Goal: Task Accomplishment & Management: Manage account settings

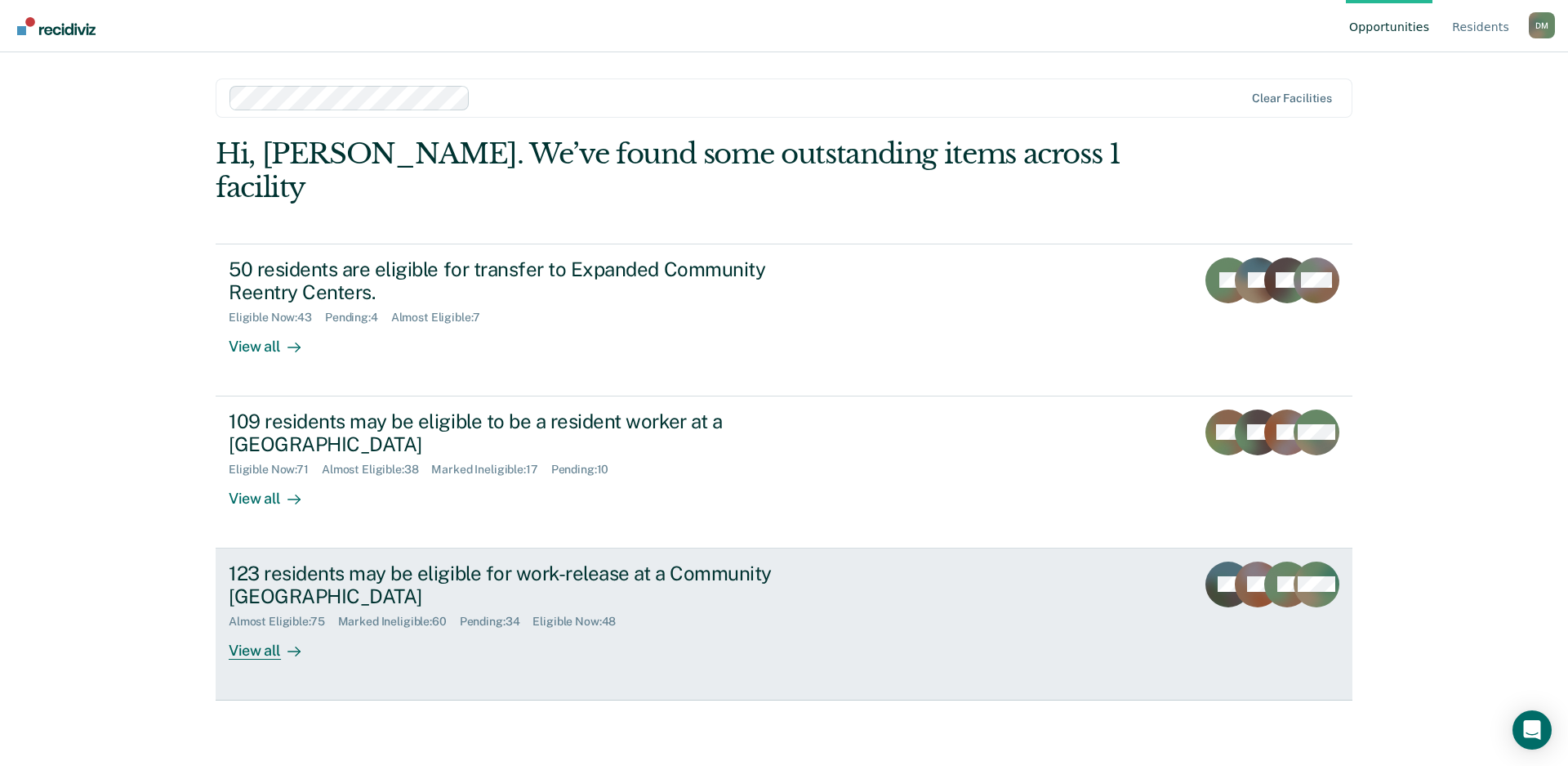
click at [846, 555] on link "123 residents may be eligible for work-release at a Community Reentry Center Al…" at bounding box center [784, 625] width 1137 height 152
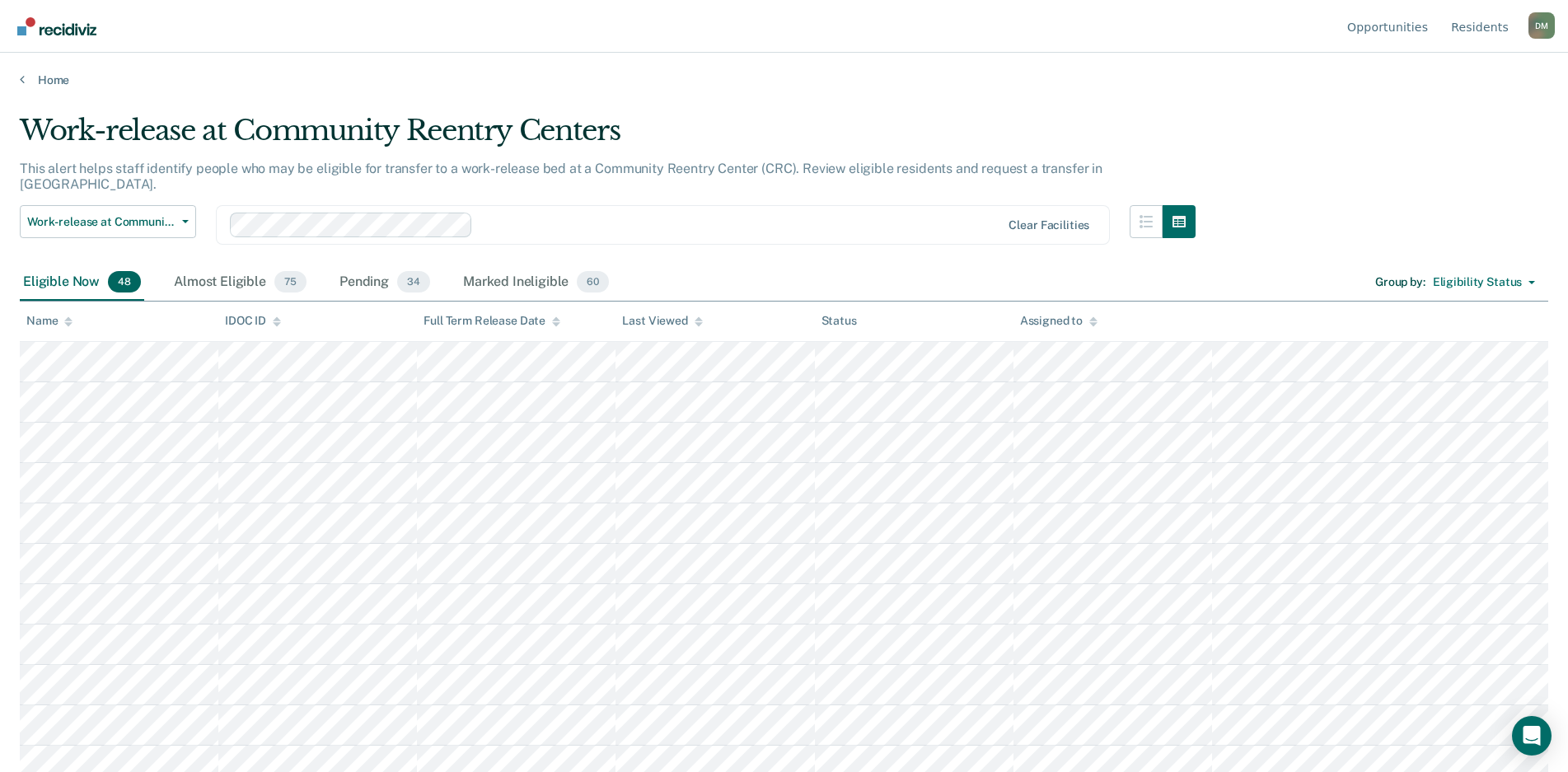
click at [696, 323] on icon at bounding box center [699, 323] width 9 height 4
click at [698, 324] on icon at bounding box center [699, 322] width 9 height 10
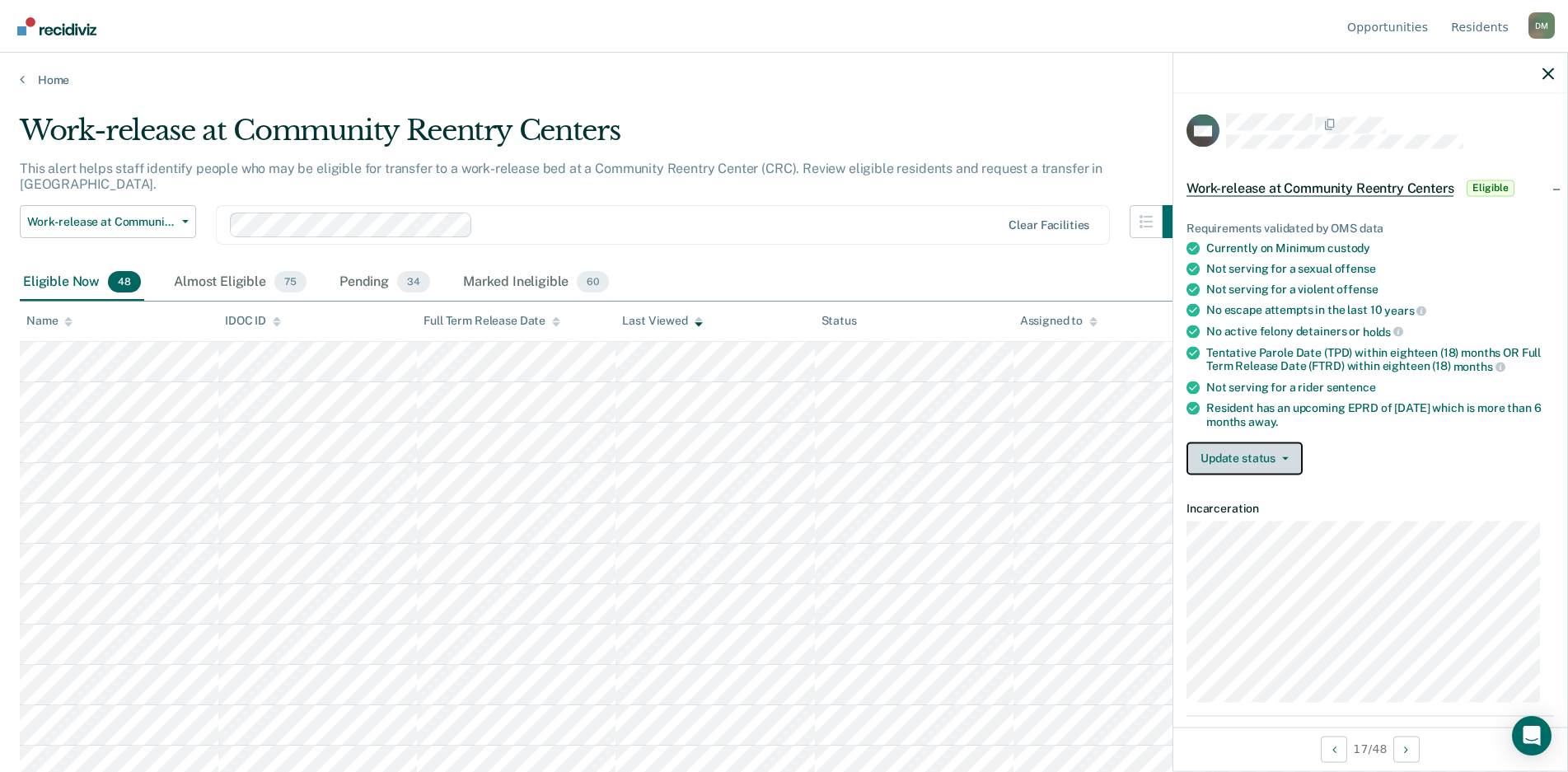
click at [1270, 462] on button "Update status" at bounding box center [1244, 458] width 116 height 33
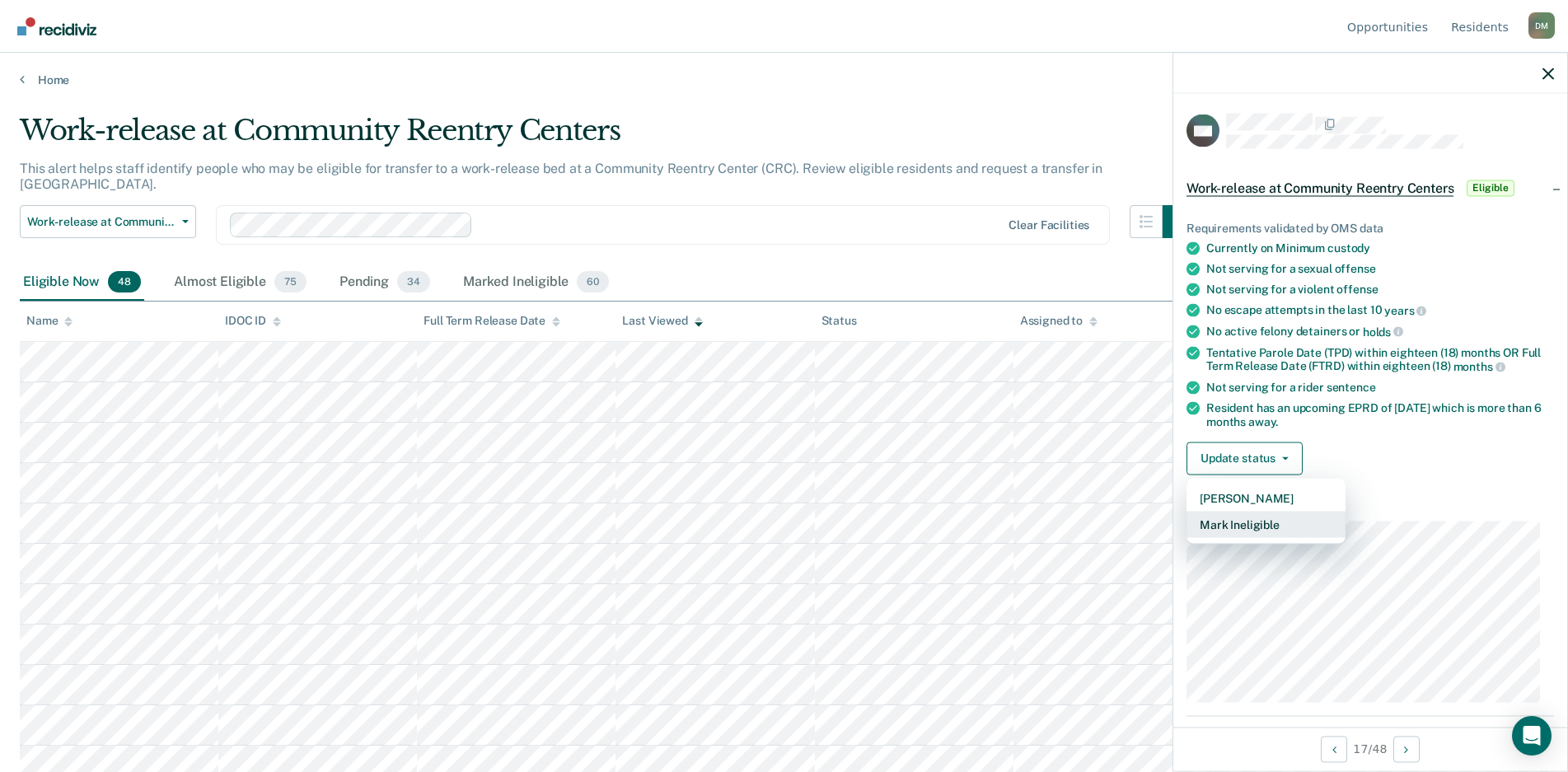
click at [1260, 528] on button "Mark Ineligible" at bounding box center [1266, 524] width 159 height 27
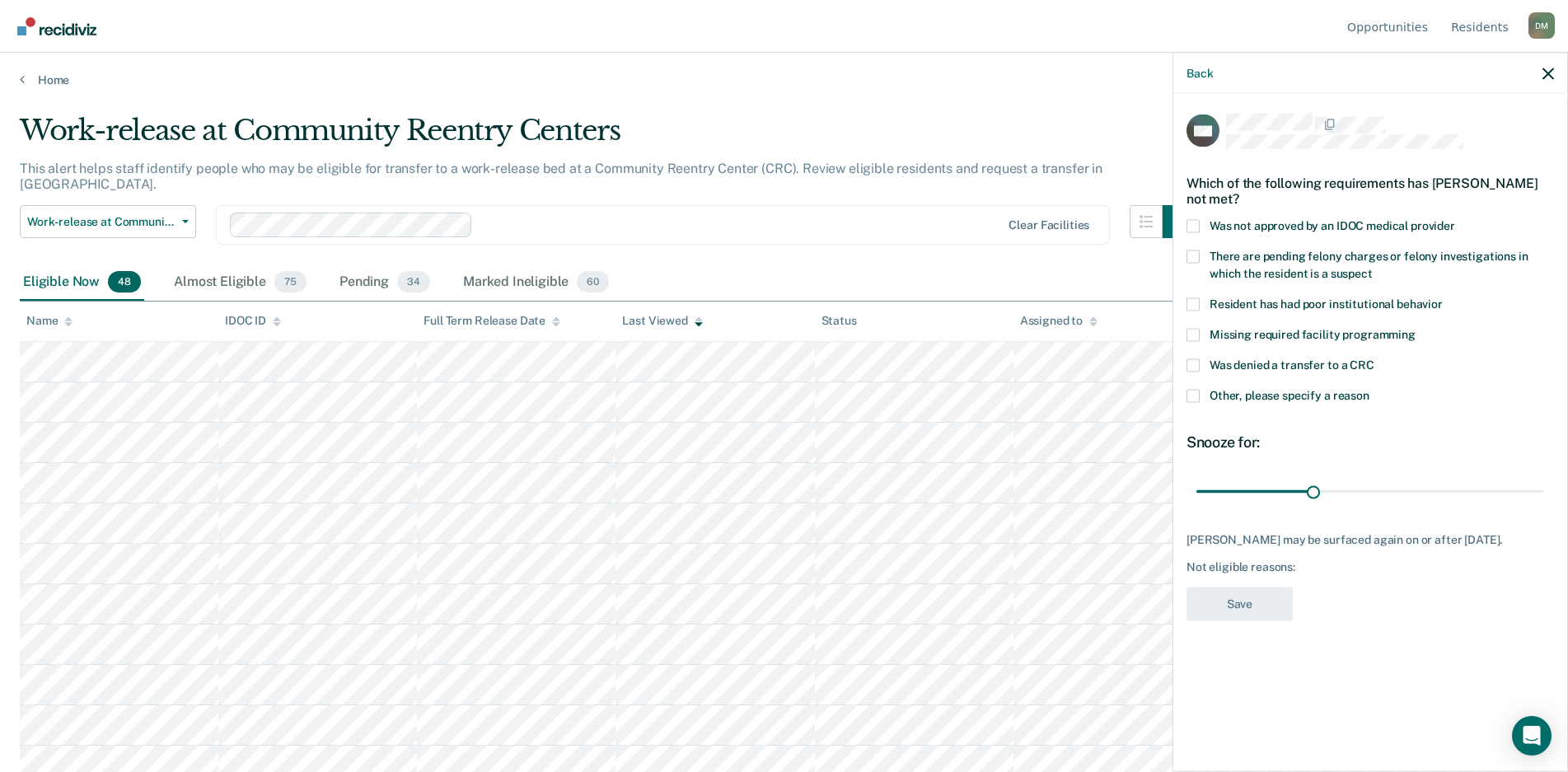
click at [1194, 362] on span at bounding box center [1193, 364] width 13 height 13
click at [1375, 358] on input "Was denied a transfer to a CRC" at bounding box center [1375, 358] width 0 height 0
click at [1196, 393] on span at bounding box center [1193, 395] width 13 height 13
click at [1370, 389] on input "Other, please specify a reason" at bounding box center [1370, 389] width 0 height 0
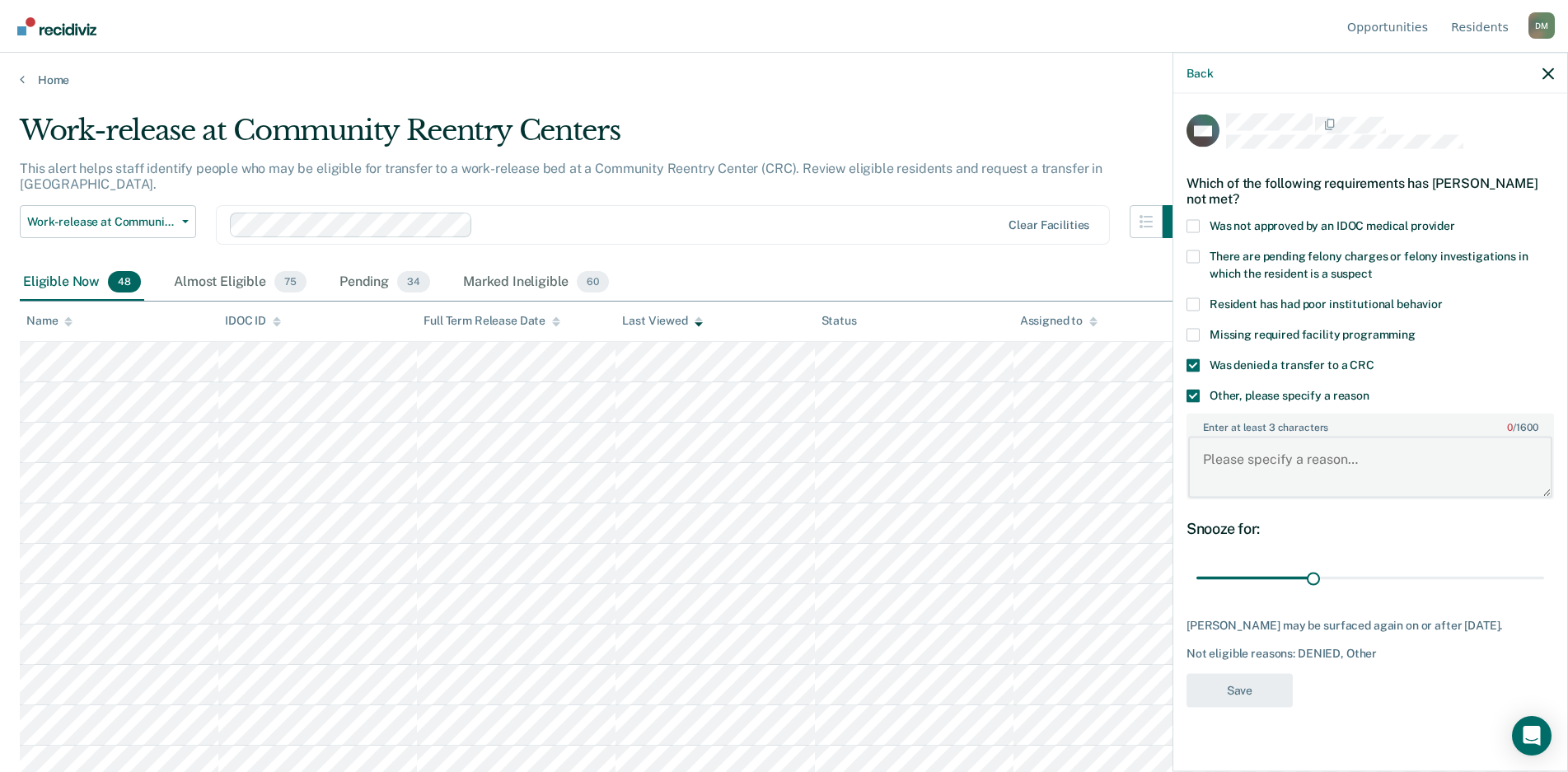
click at [1226, 466] on textarea "Enter at least 3 characters 0 / 1600" at bounding box center [1370, 467] width 364 height 61
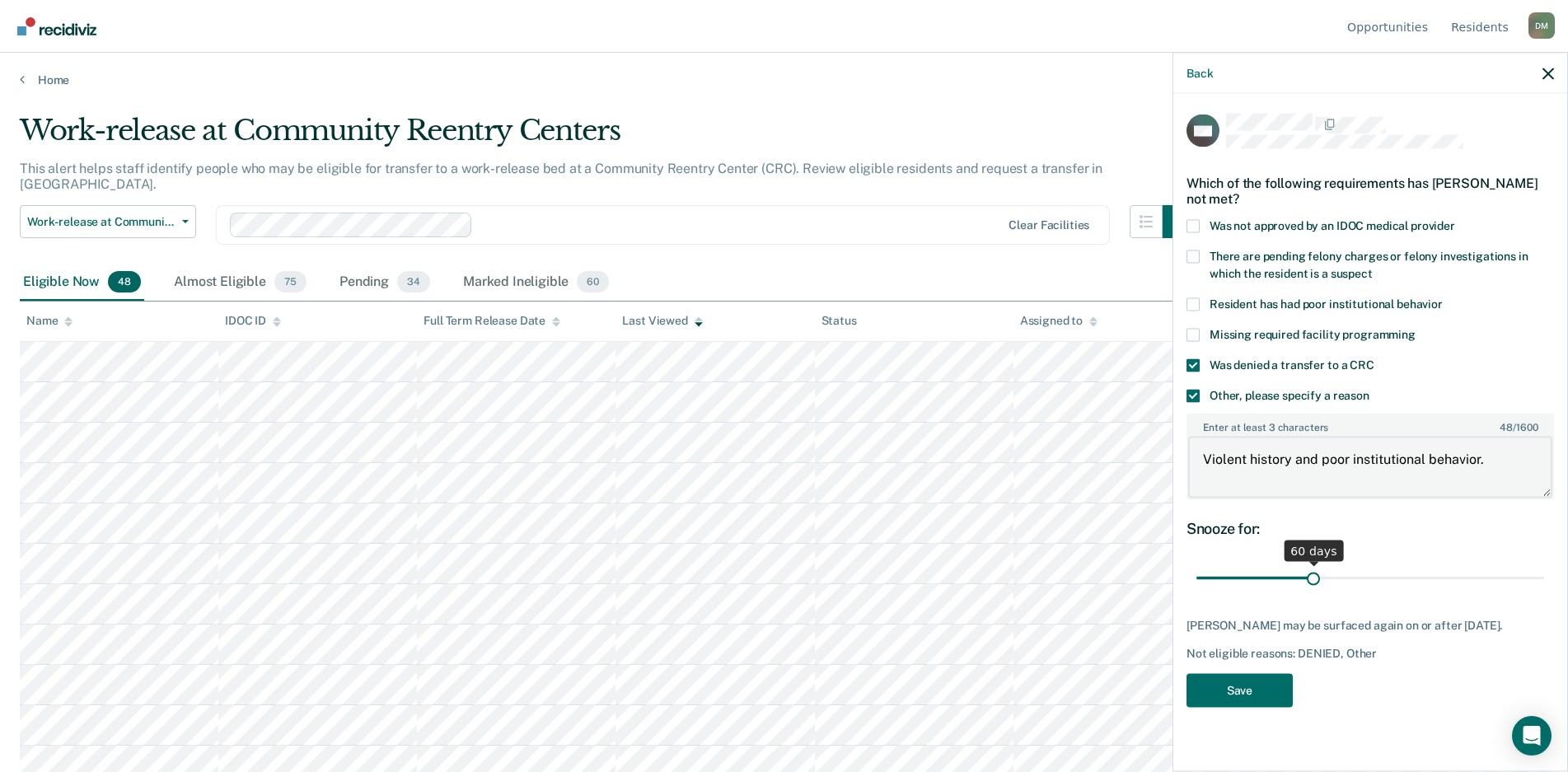
type textarea "Violent history and poor institutional behavior."
drag, startPoint x: 1202, startPoint y: 577, endPoint x: 1230, endPoint y: 597, distance: 34.4
type input "1"
click at [1204, 577] on input "range" at bounding box center [1370, 577] width 348 height 28
click at [1236, 697] on button "Save" at bounding box center [1239, 689] width 106 height 34
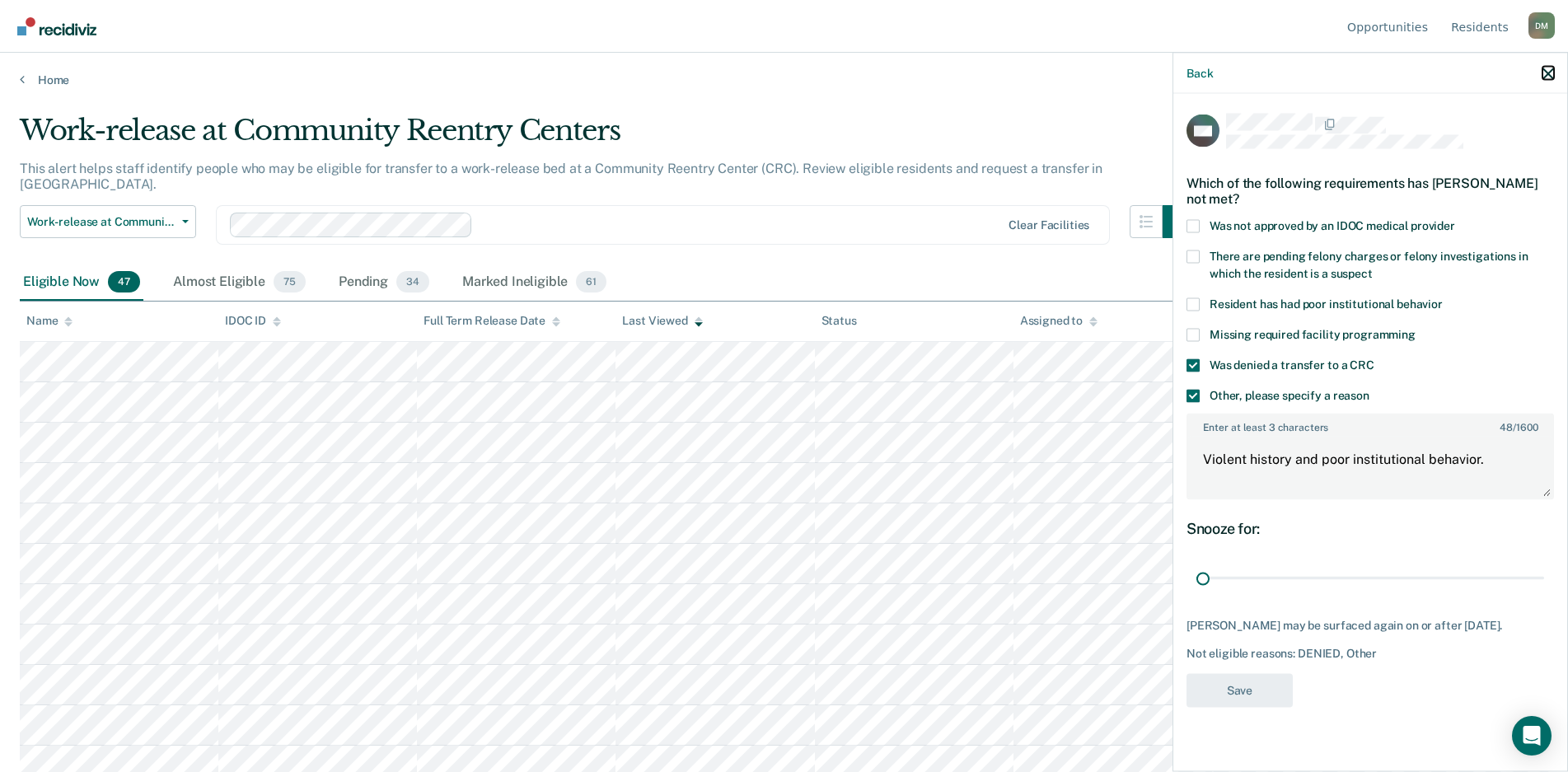
click at [1550, 73] on icon "button" at bounding box center [1548, 72] width 11 height 11
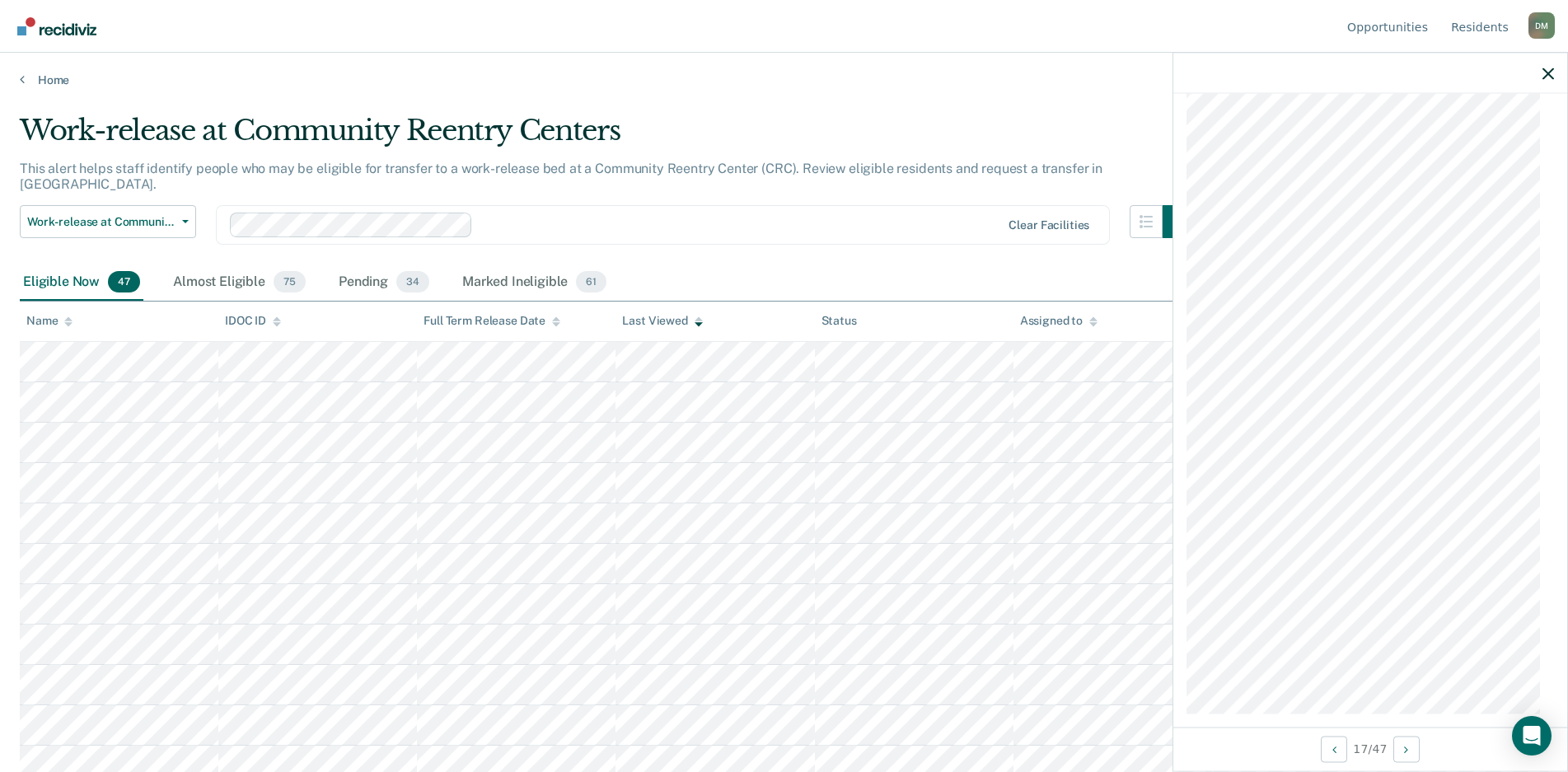
scroll to position [1121, 0]
click at [225, 268] on div "Almost Eligible 75" at bounding box center [239, 283] width 139 height 36
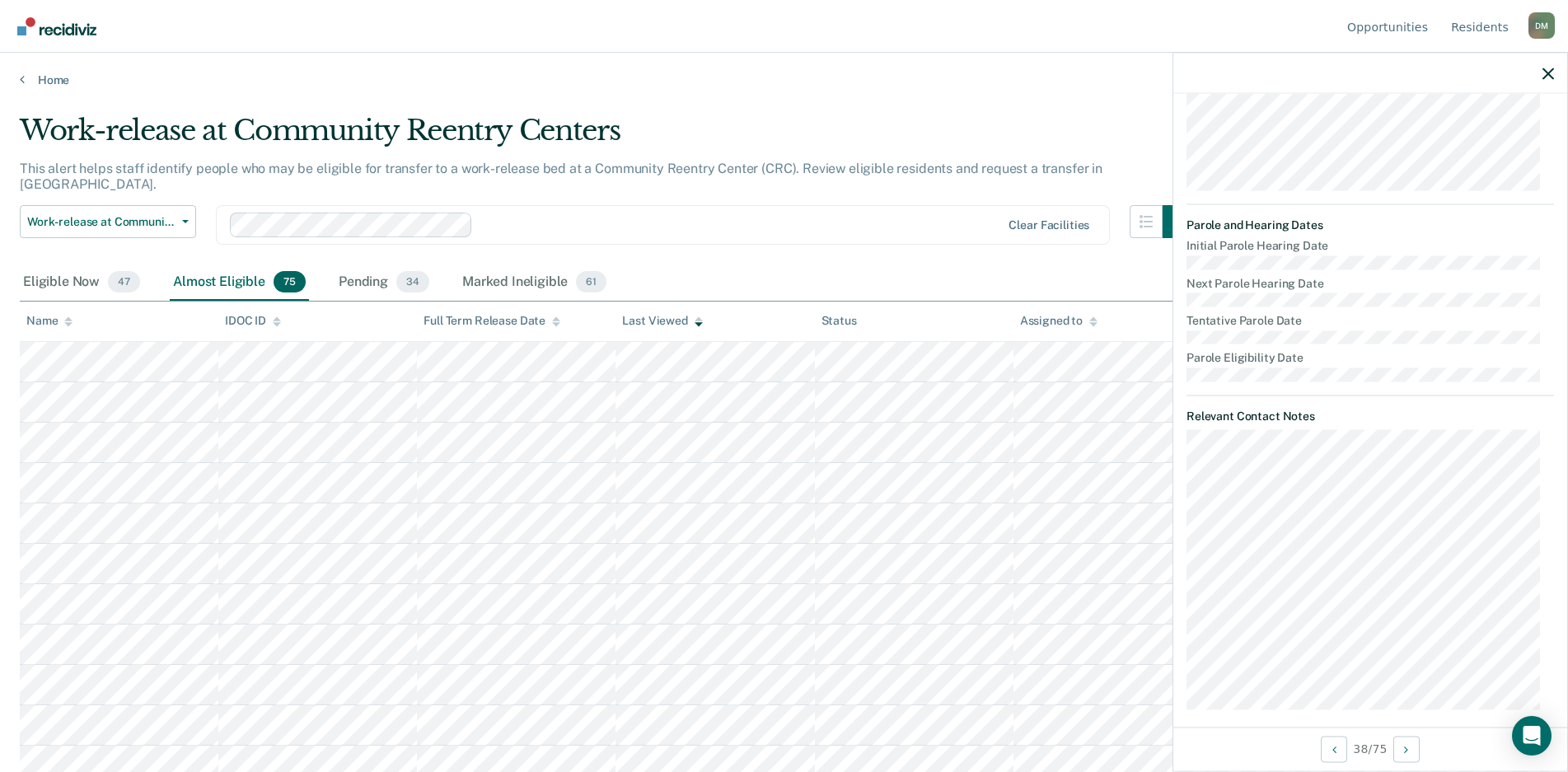
scroll to position [545, 0]
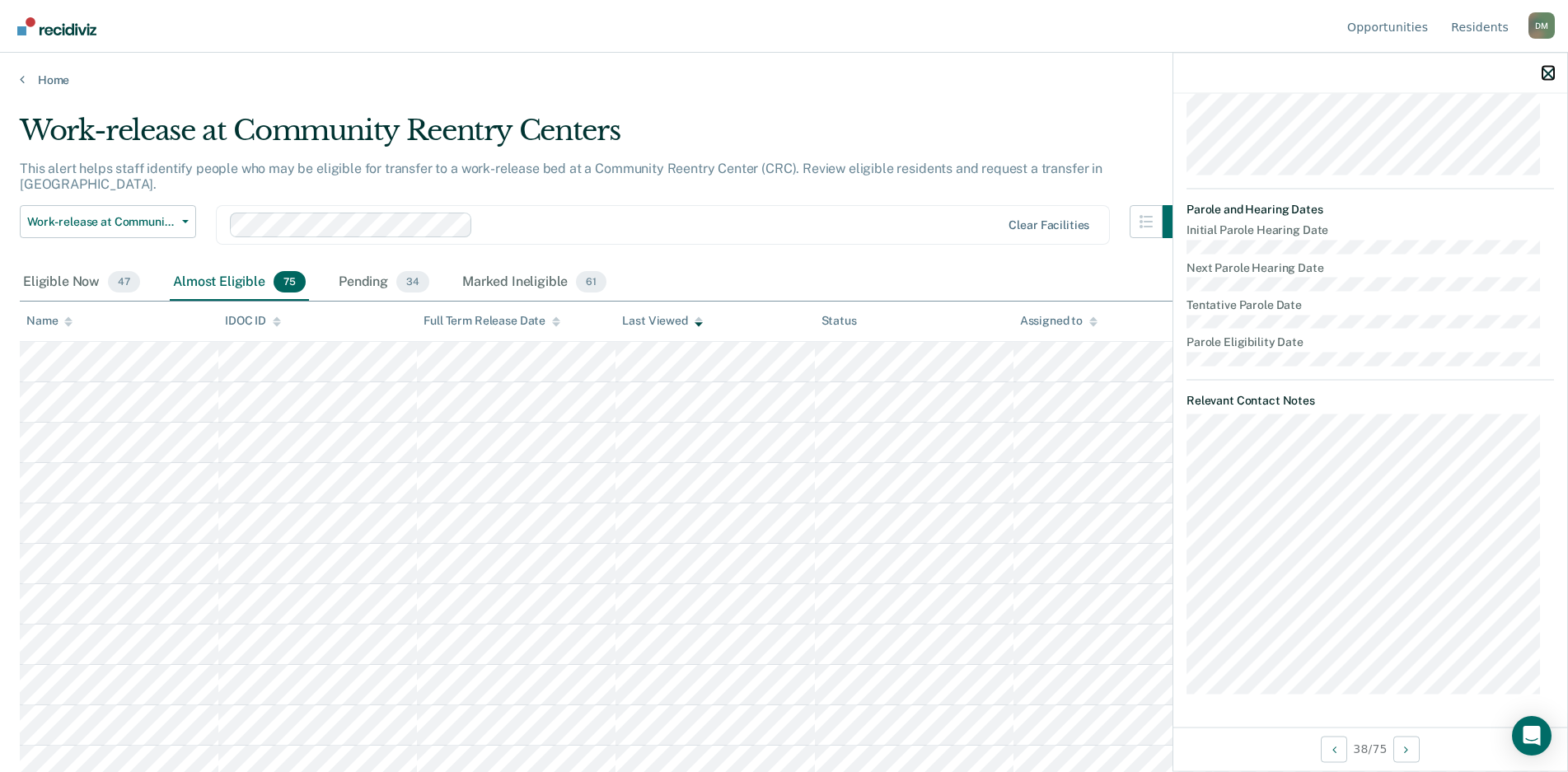
click at [1549, 75] on icon "button" at bounding box center [1548, 72] width 11 height 11
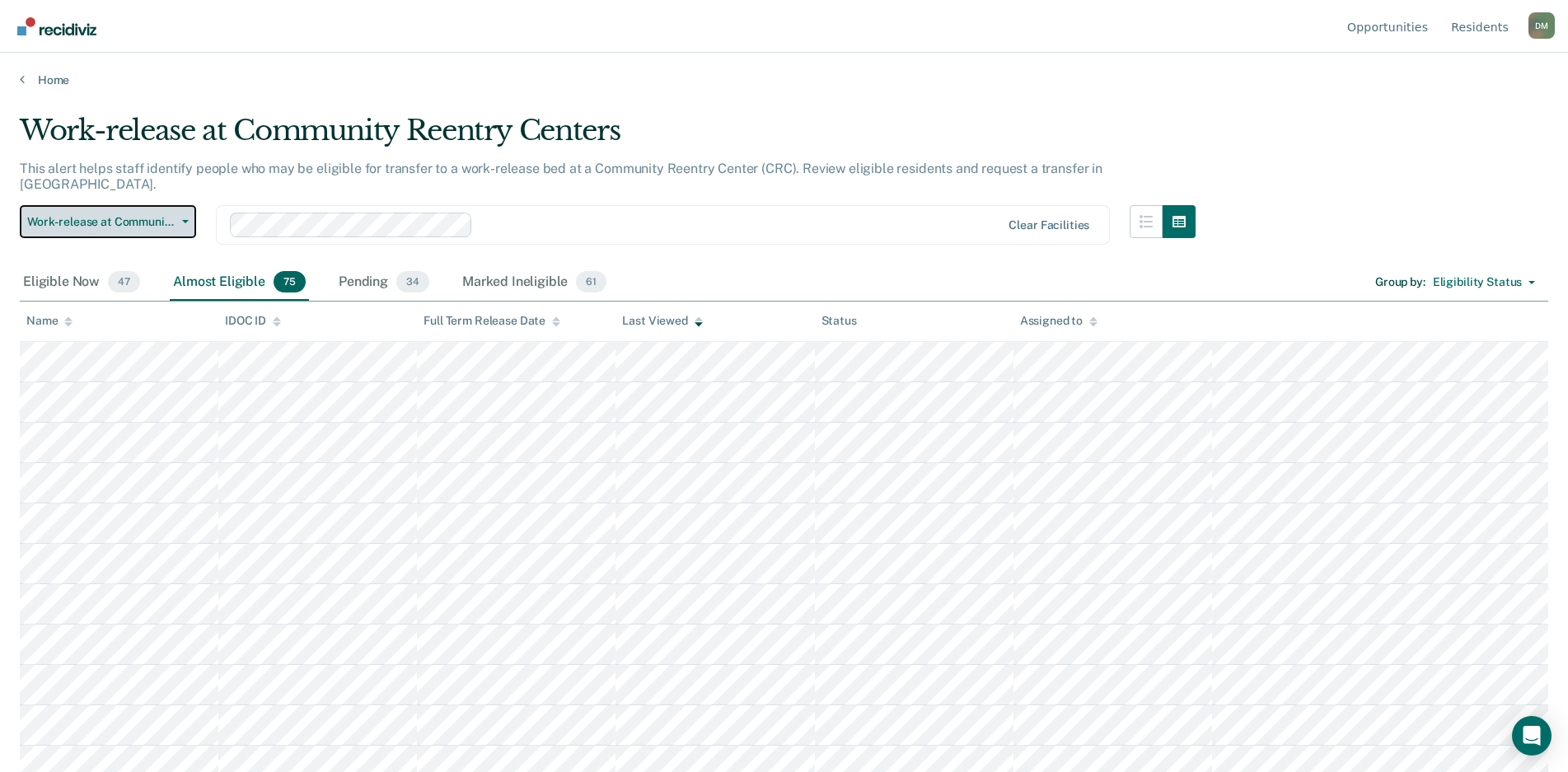
click at [116, 205] on button "Work-release at Community Reentry Centers" at bounding box center [108, 222] width 176 height 33
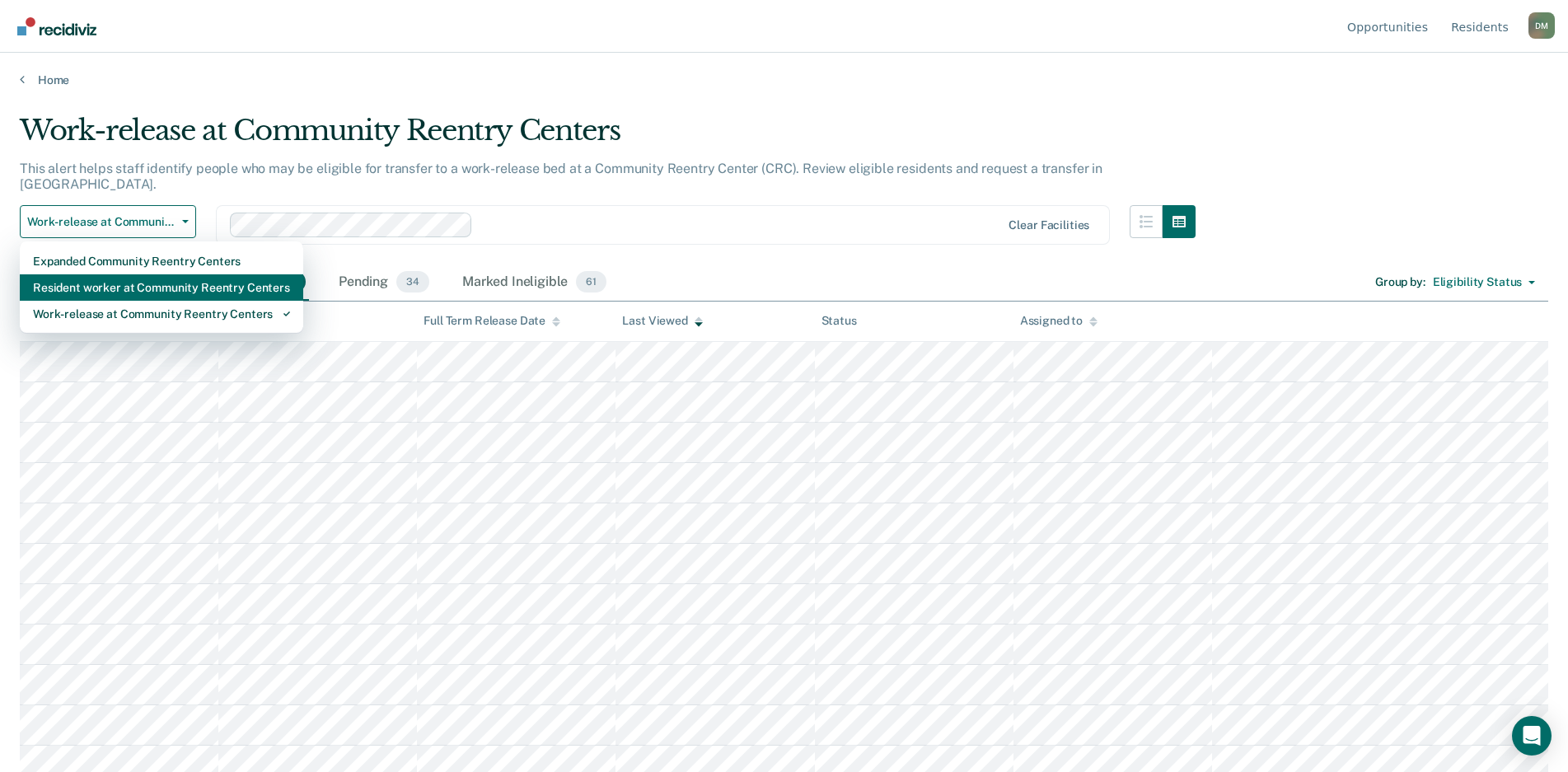
click at [114, 275] on div "Resident worker at Community Reentry Centers" at bounding box center [161, 287] width 257 height 27
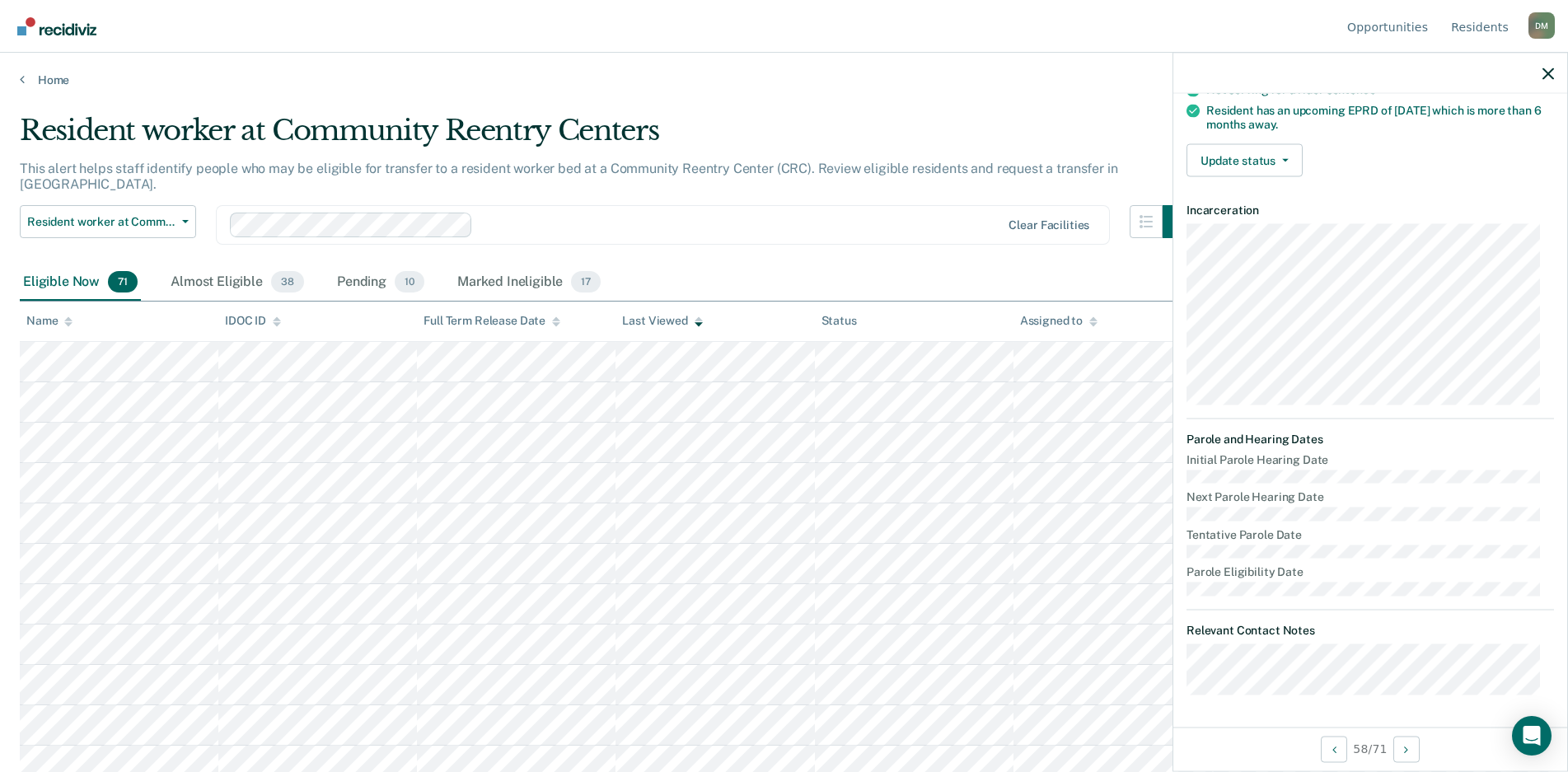
scroll to position [311, 0]
click at [218, 268] on div "Almost Eligible 38" at bounding box center [237, 283] width 140 height 36
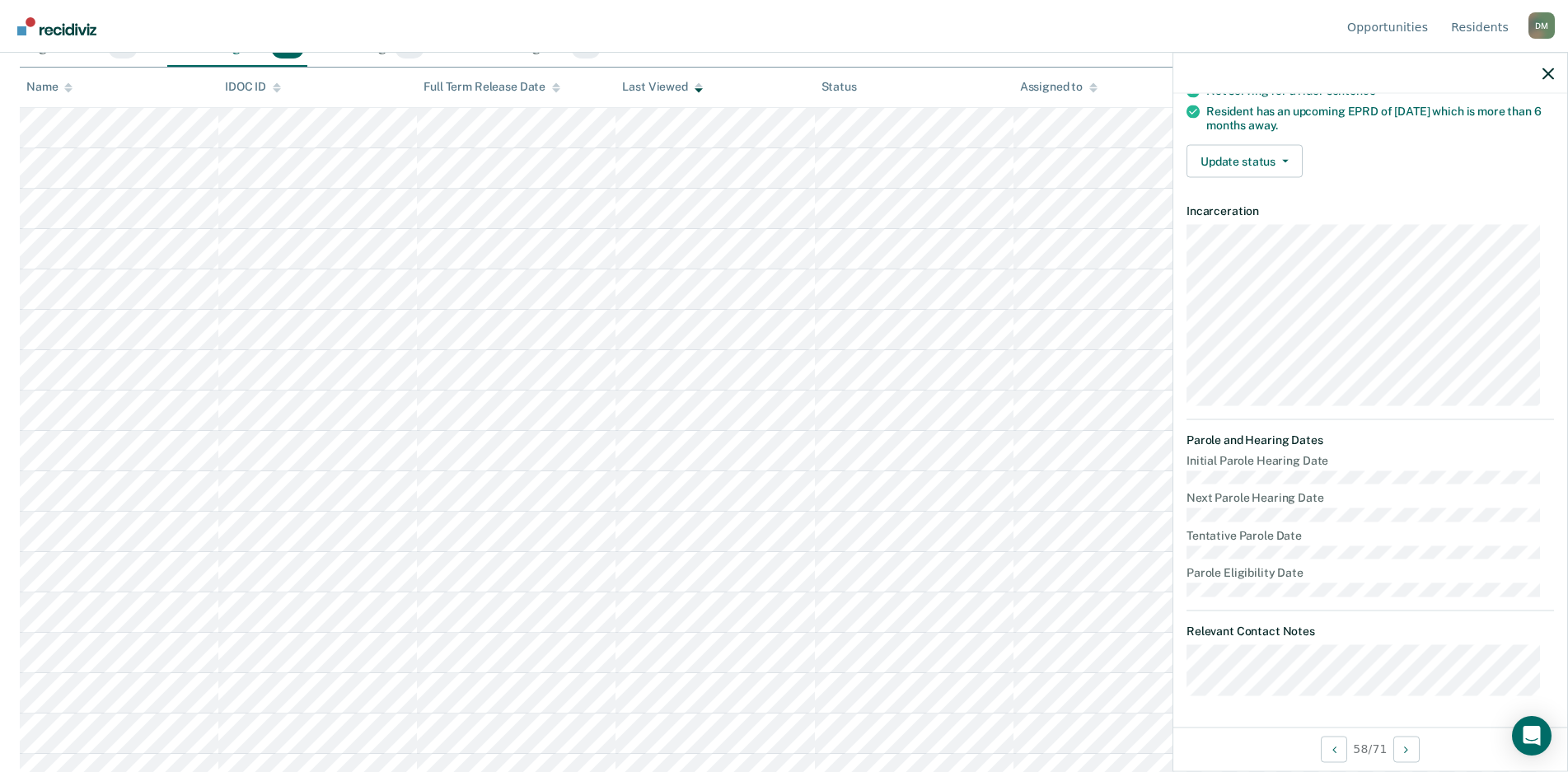
scroll to position [0, 0]
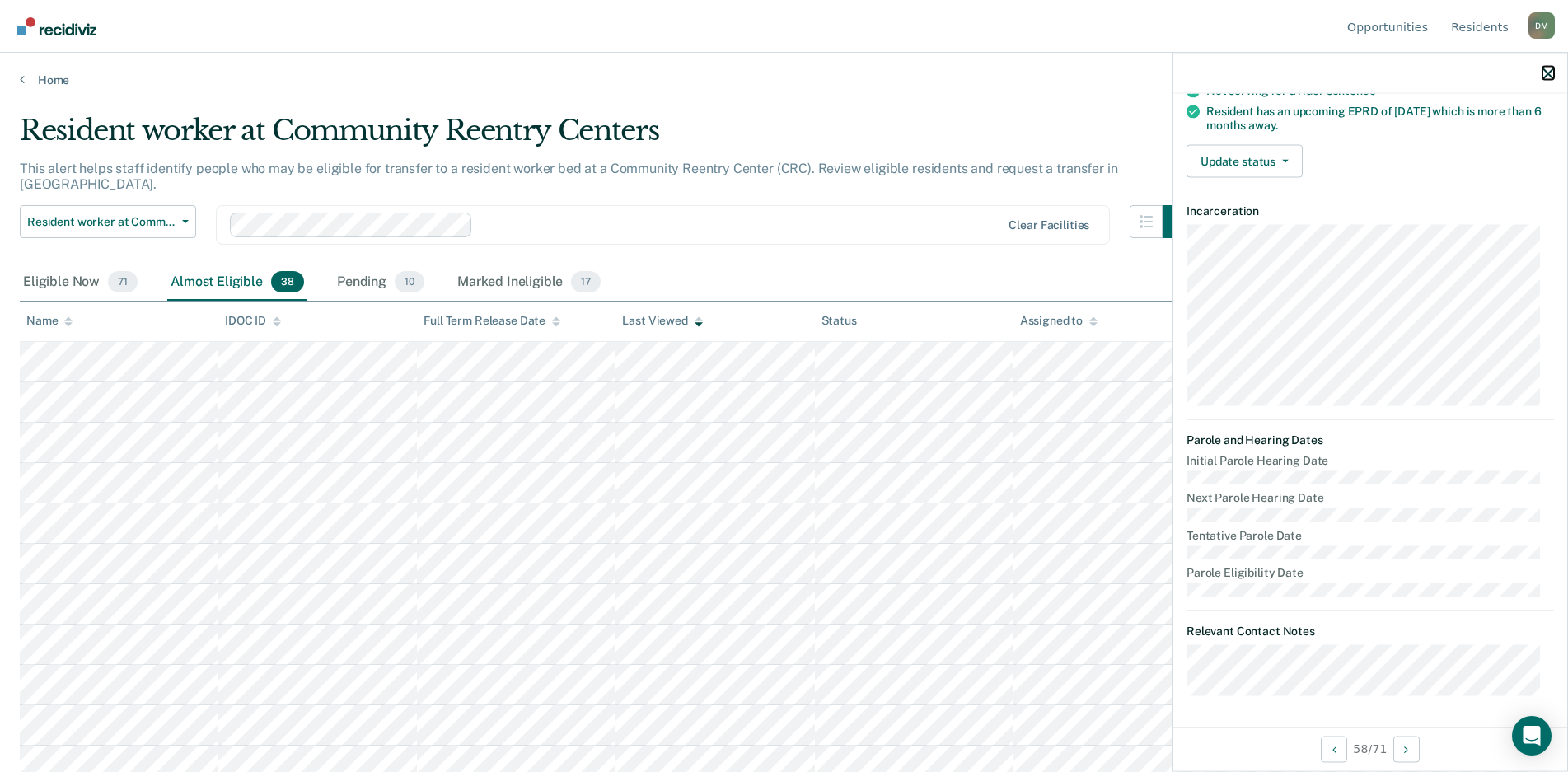
click at [1547, 73] on icon "button" at bounding box center [1548, 72] width 11 height 11
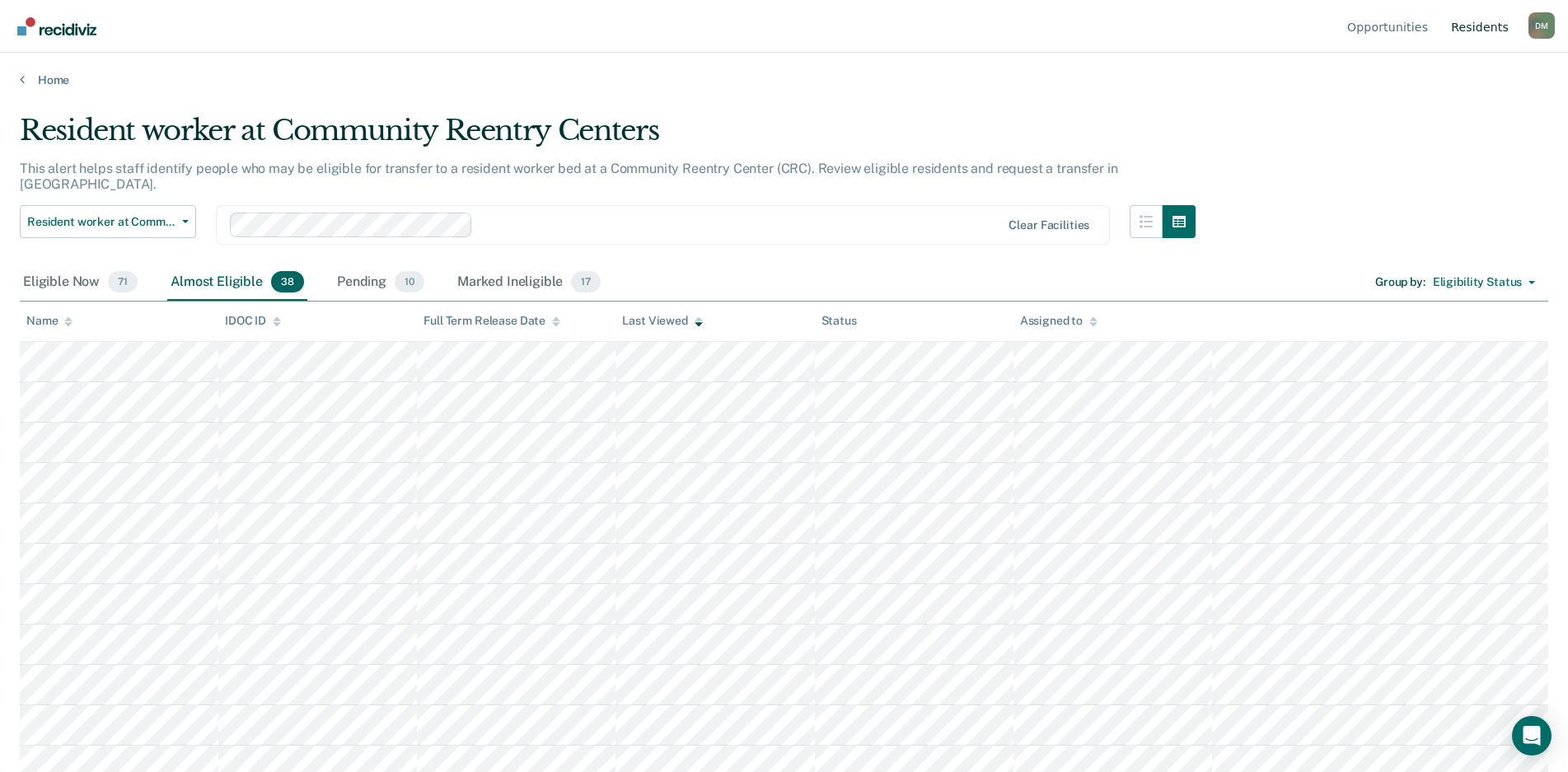
click at [1470, 35] on link "Resident s" at bounding box center [1480, 26] width 64 height 53
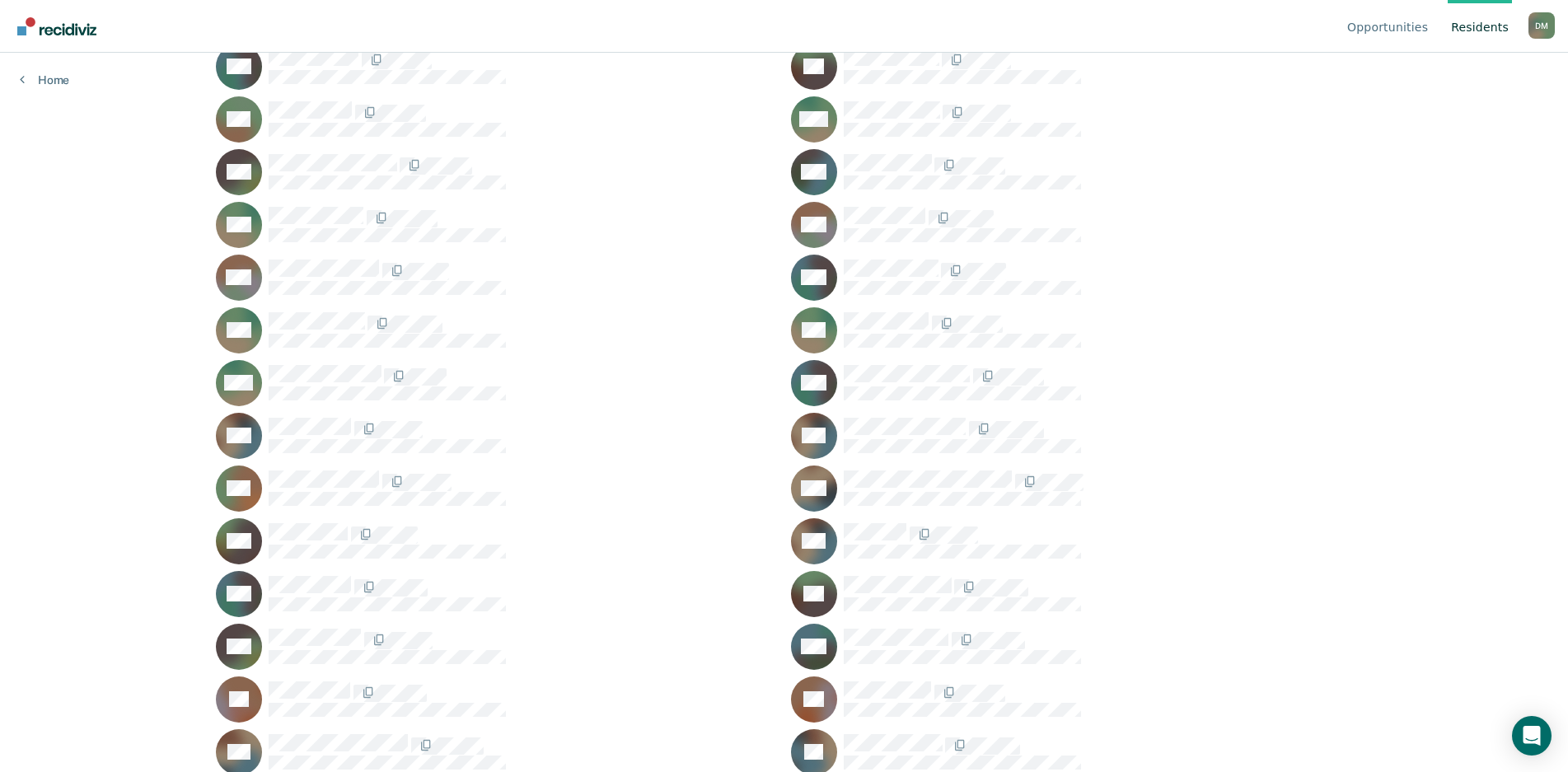
scroll to position [8483, 0]
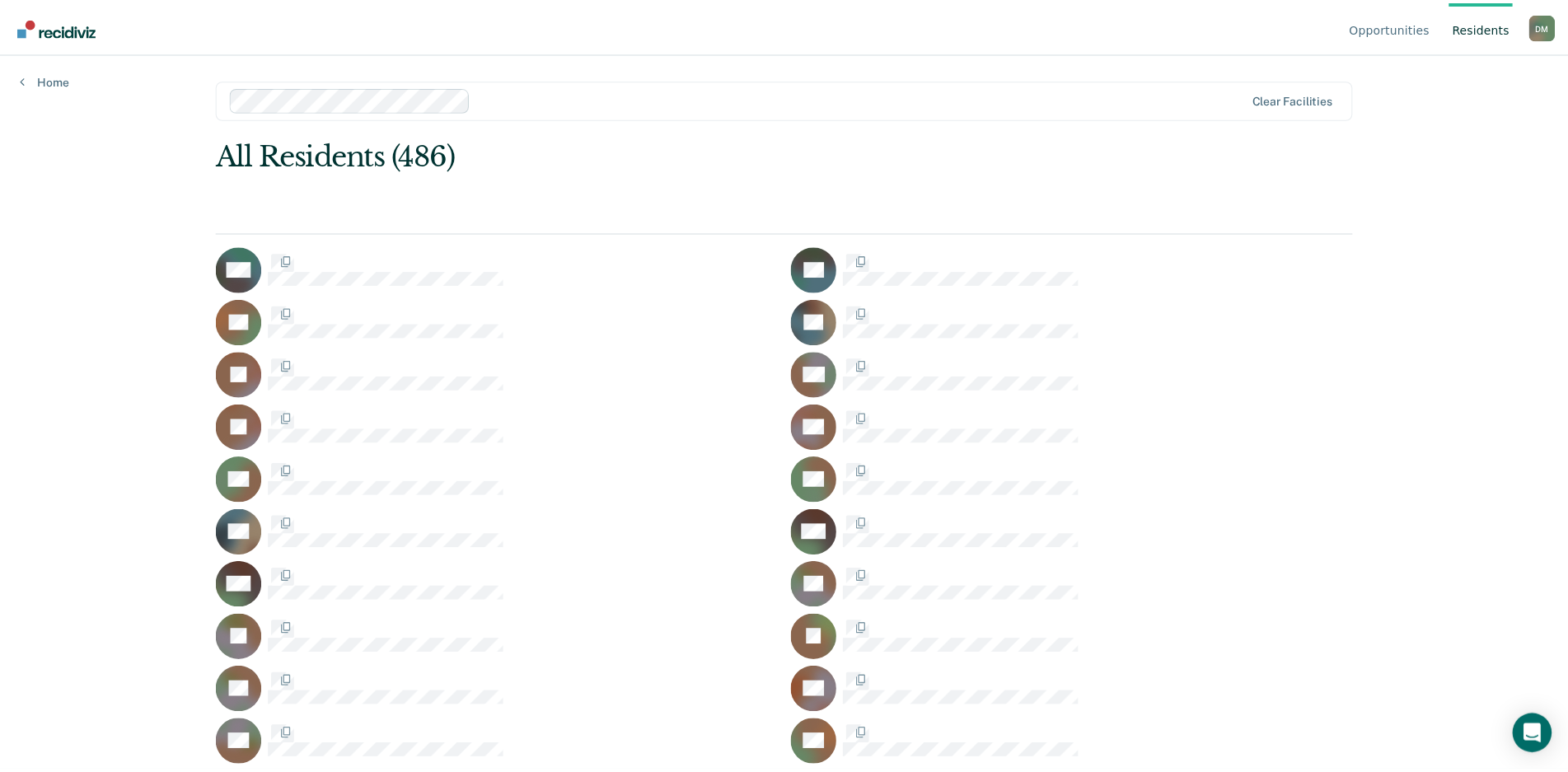
scroll to position [8483, 0]
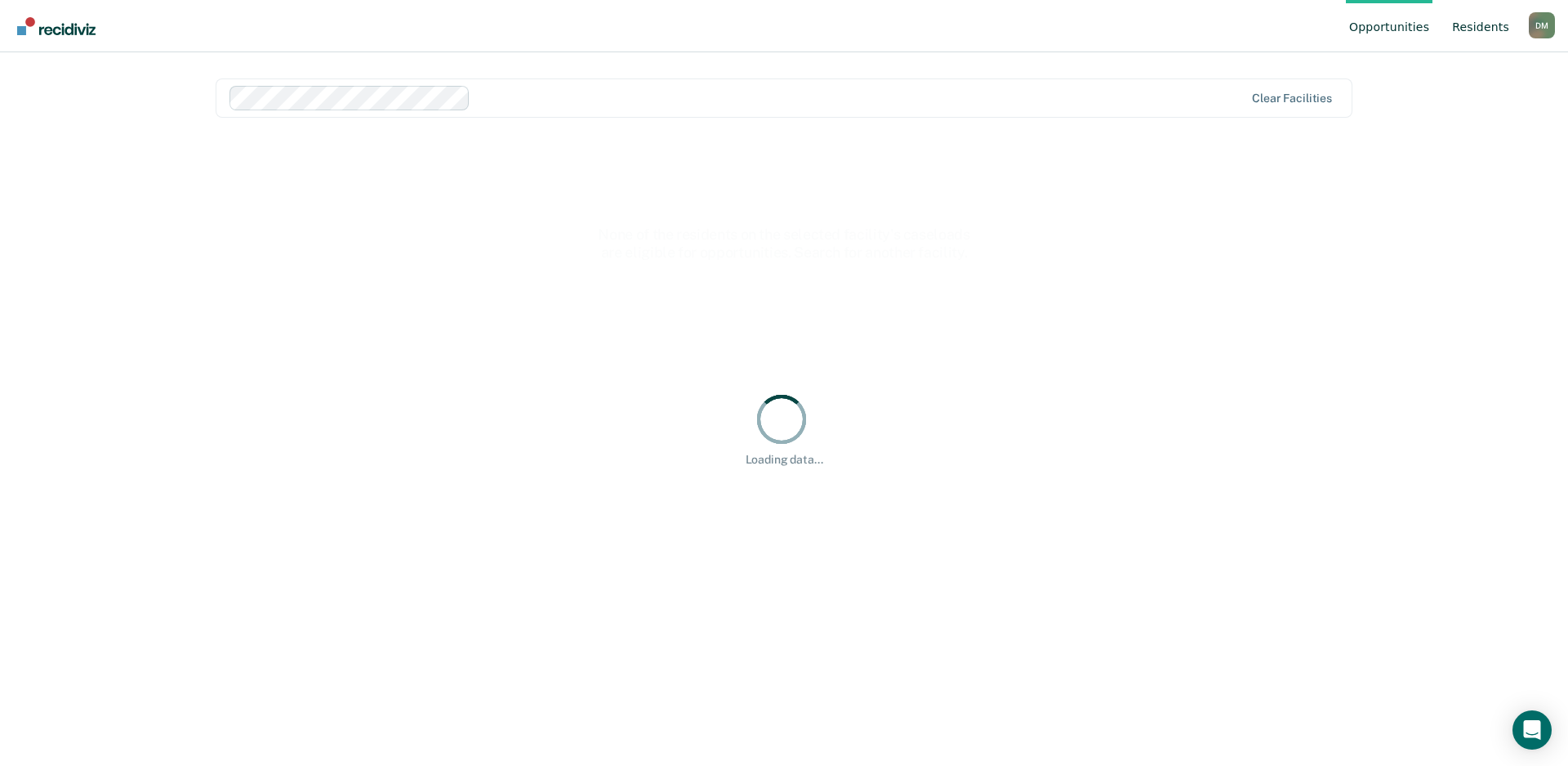
click at [1463, 31] on link "Resident s" at bounding box center [1481, 26] width 63 height 52
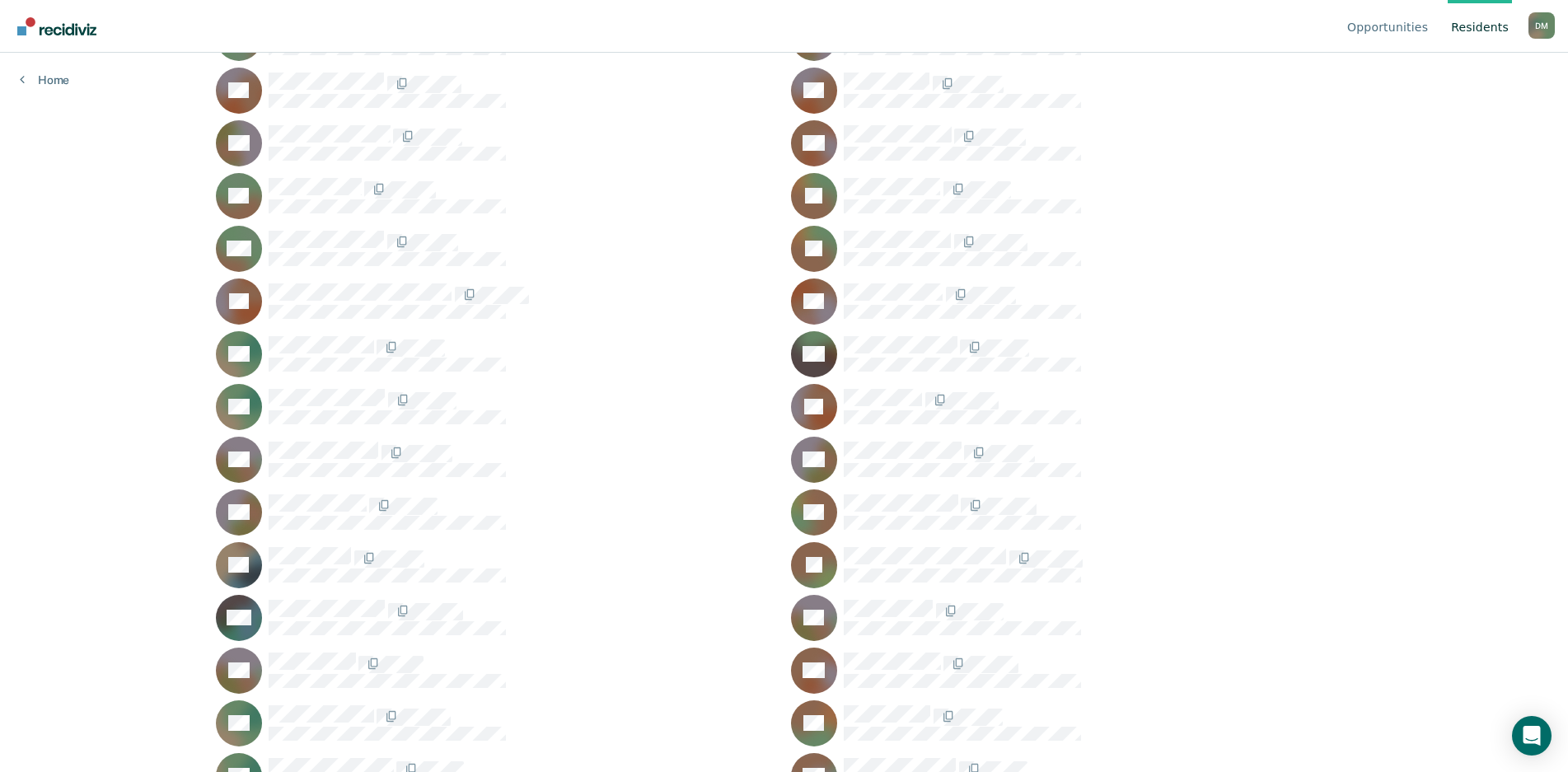
scroll to position [659, 0]
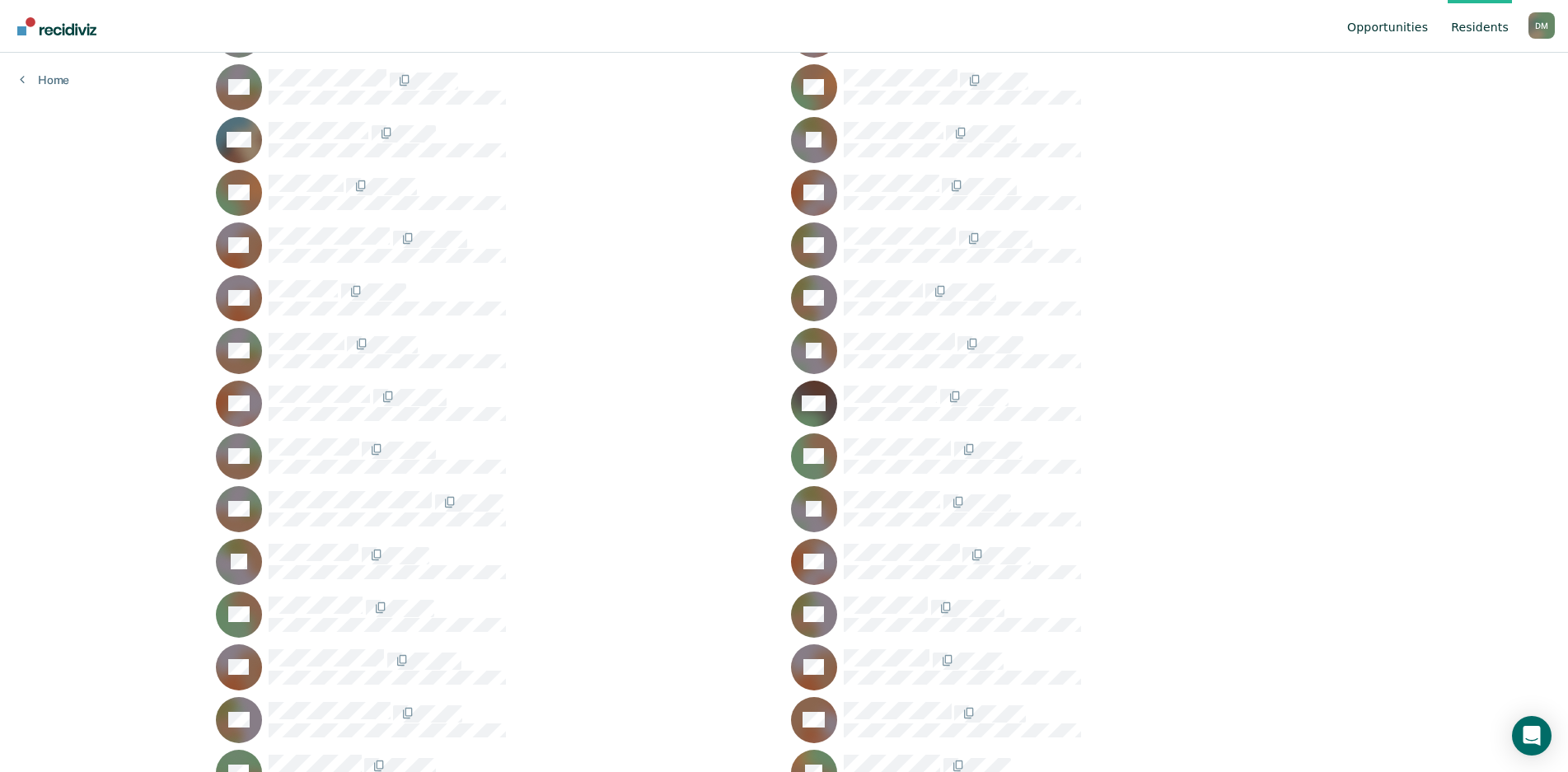
click at [1394, 31] on link "Opportunities" at bounding box center [1387, 26] width 87 height 53
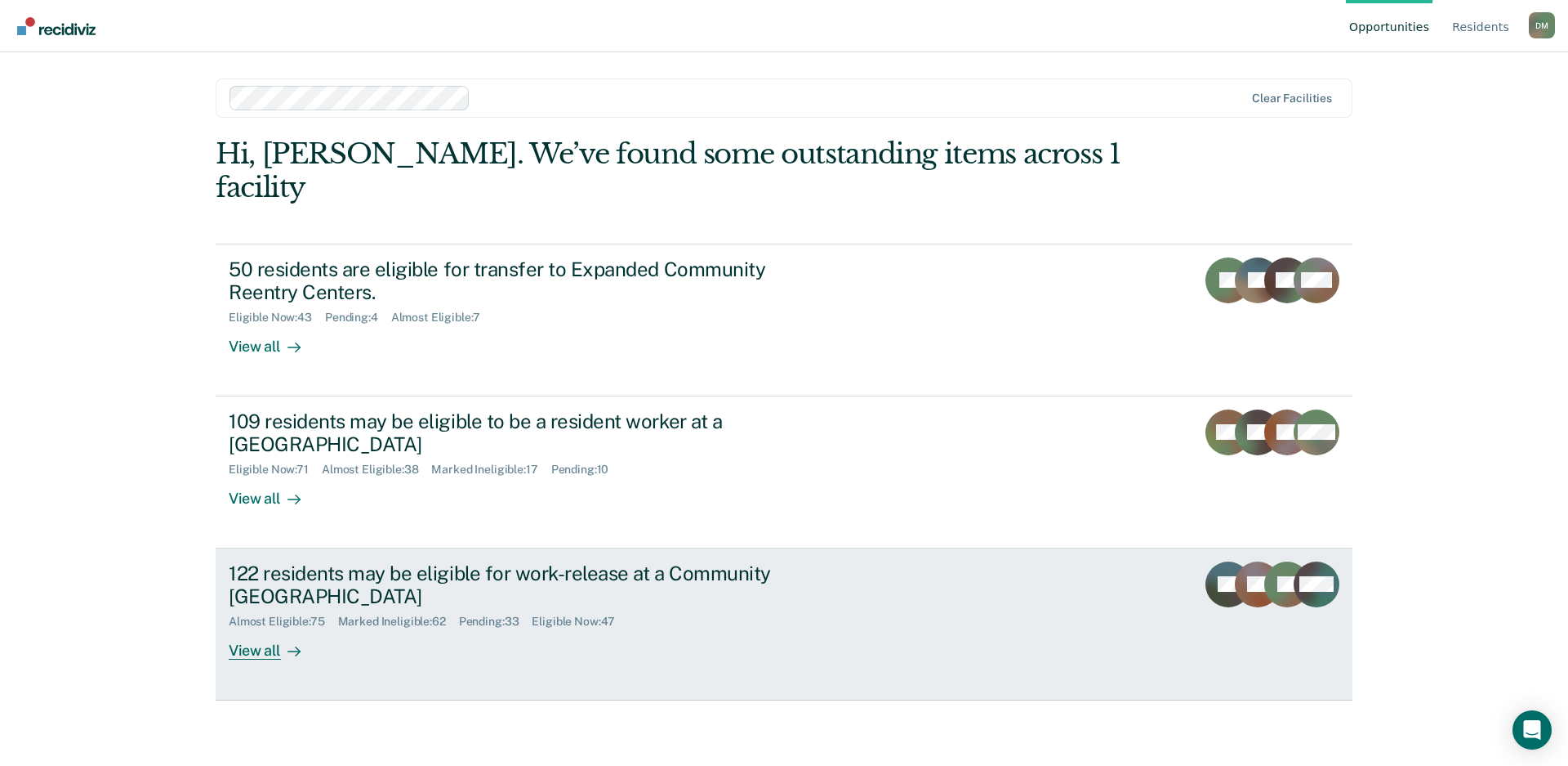
click at [672, 573] on div "122 residents may be eligible for work-release at a Community Reentry Center" at bounding box center [515, 585] width 573 height 47
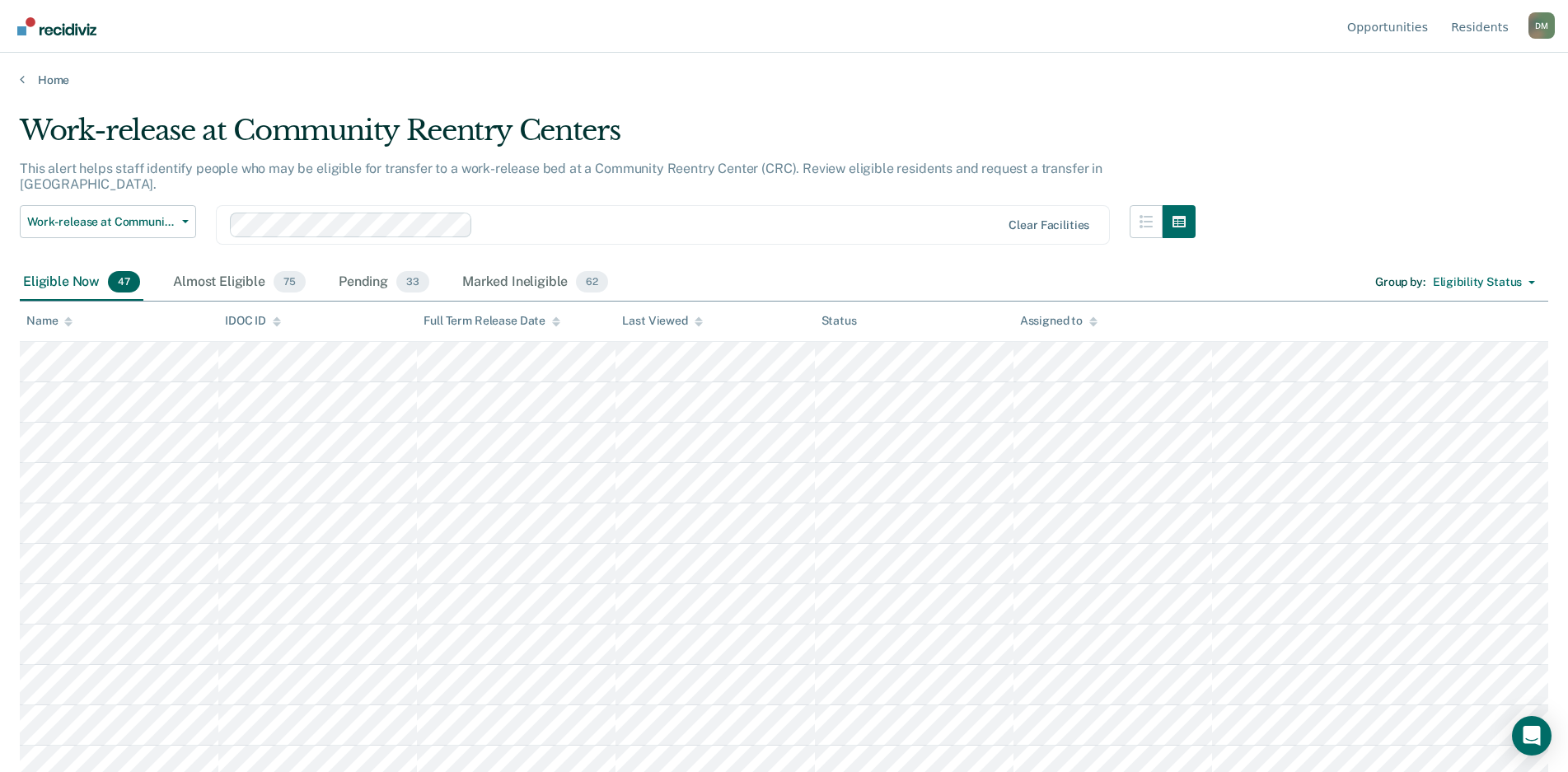
click at [66, 323] on icon at bounding box center [68, 323] width 9 height 4
click at [228, 269] on div "Almost Eligible 75" at bounding box center [239, 283] width 139 height 36
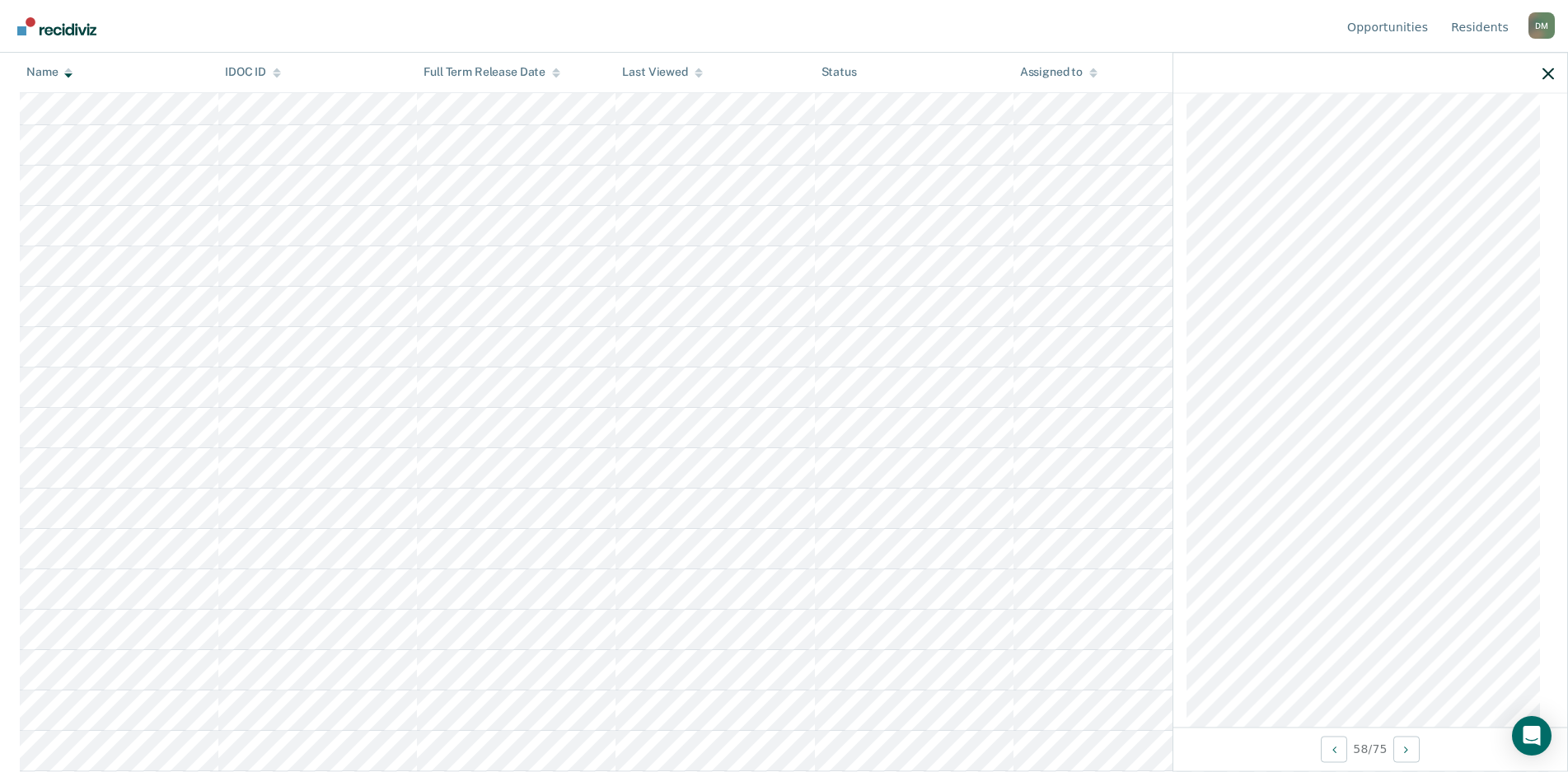
scroll to position [741, 0]
click at [1549, 73] on icon "button" at bounding box center [1548, 72] width 11 height 11
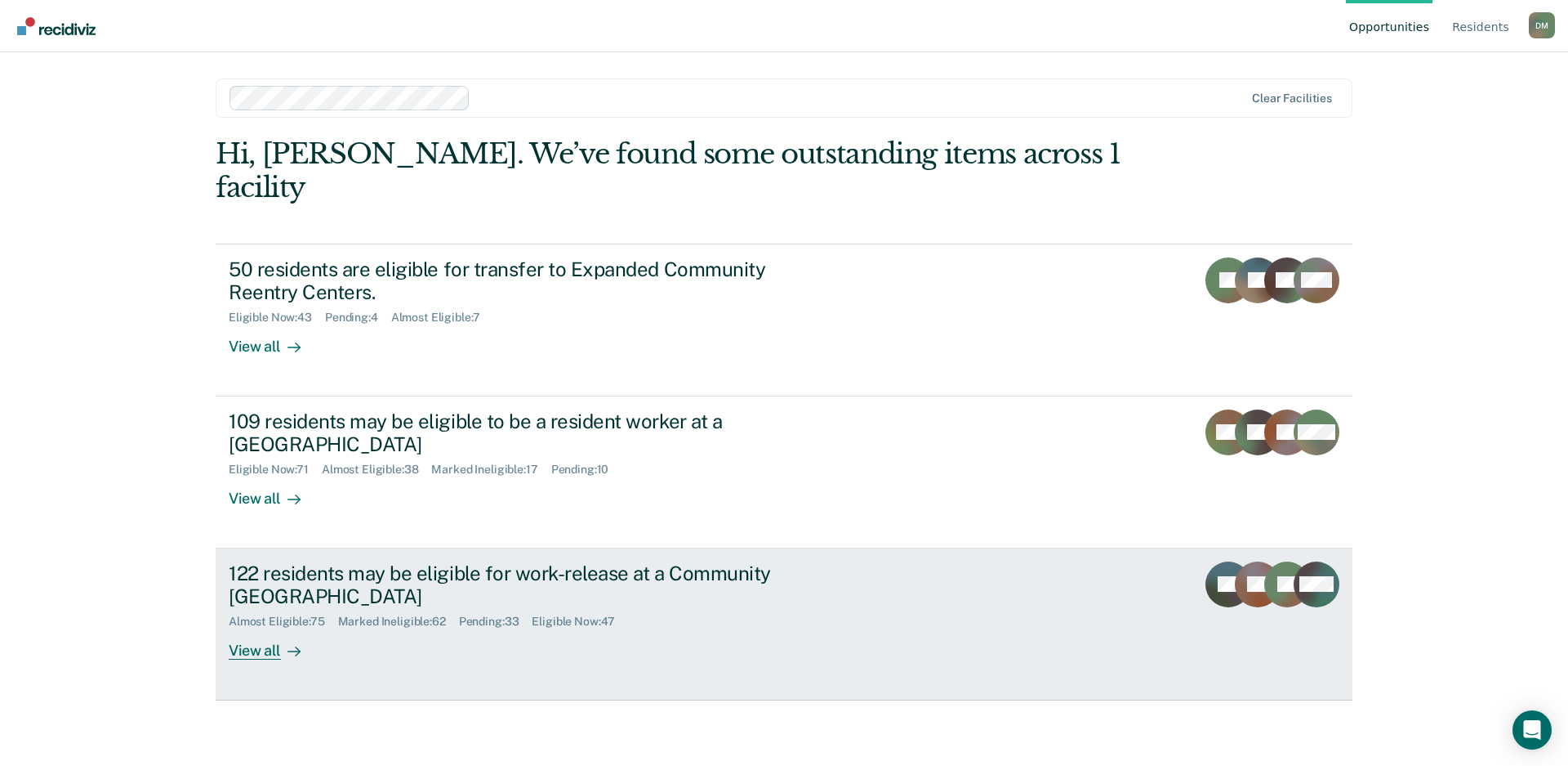
click at [814, 561] on div "122 residents may be eligible for work-release at a Community Reentry Center Al…" at bounding box center [535, 611] width 612 height 99
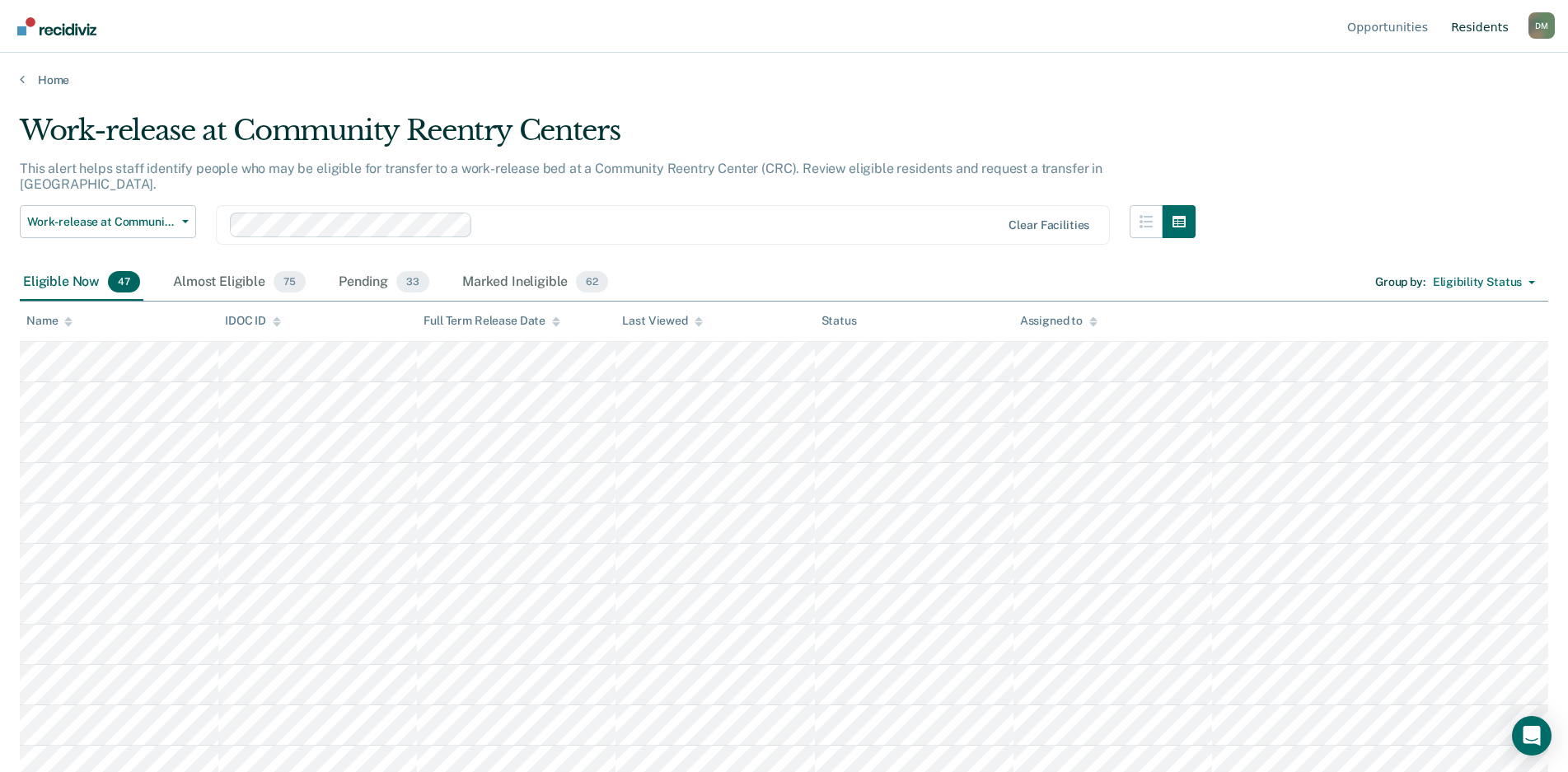
click at [1489, 33] on link "Resident s" at bounding box center [1480, 26] width 64 height 53
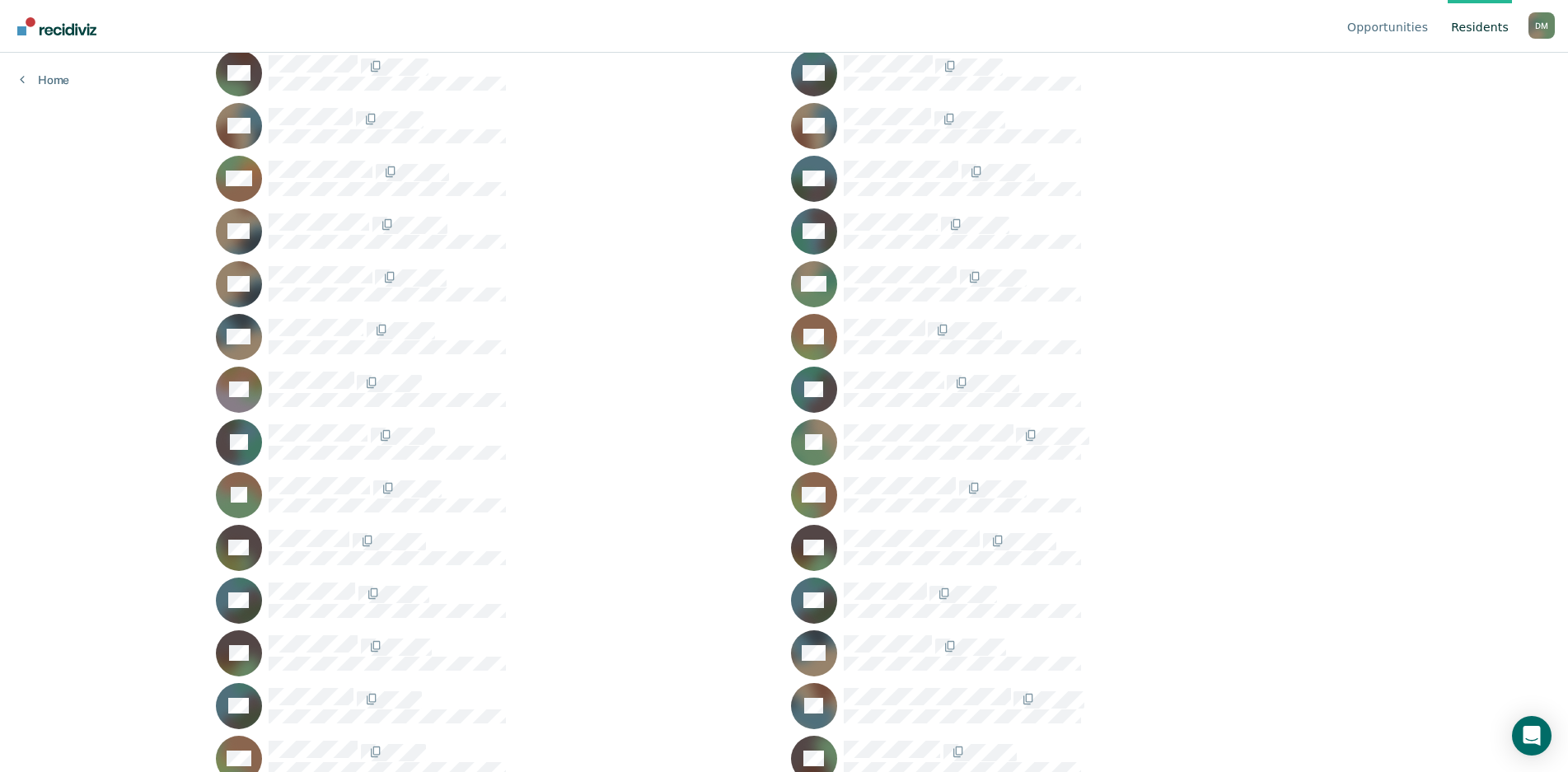
scroll to position [5683, 0]
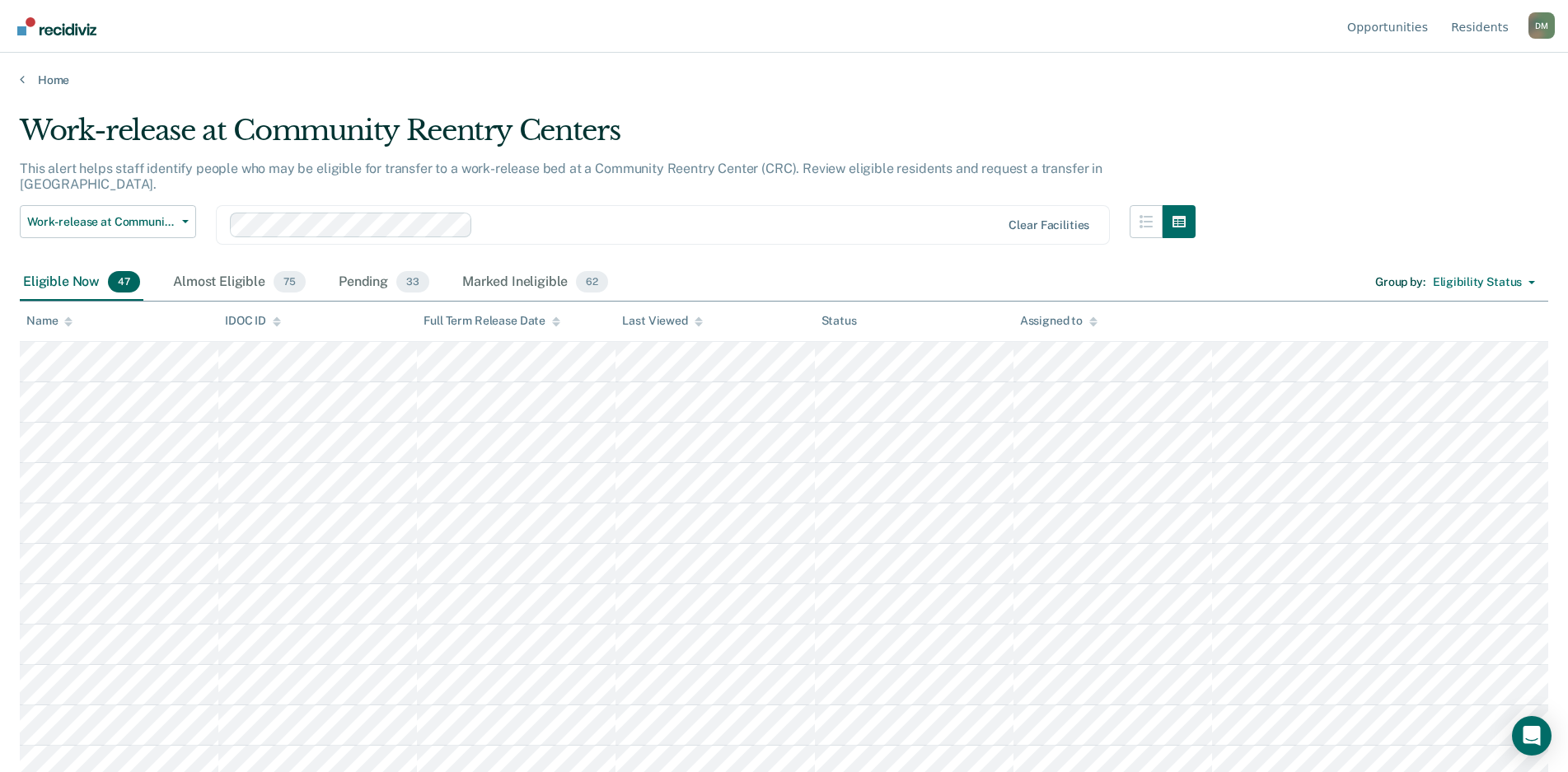
click at [70, 323] on icon at bounding box center [68, 323] width 9 height 4
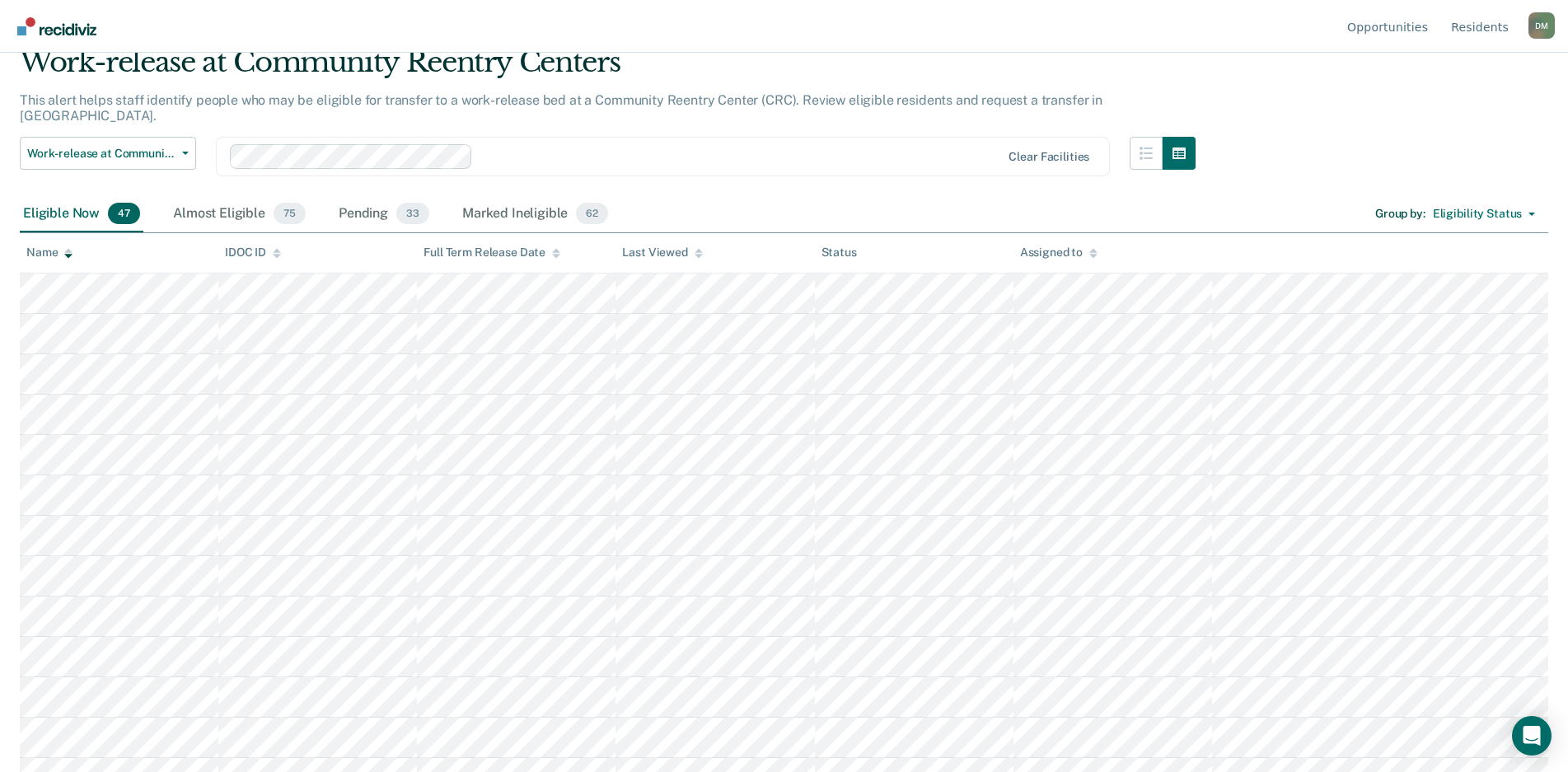
scroll to position [64, 0]
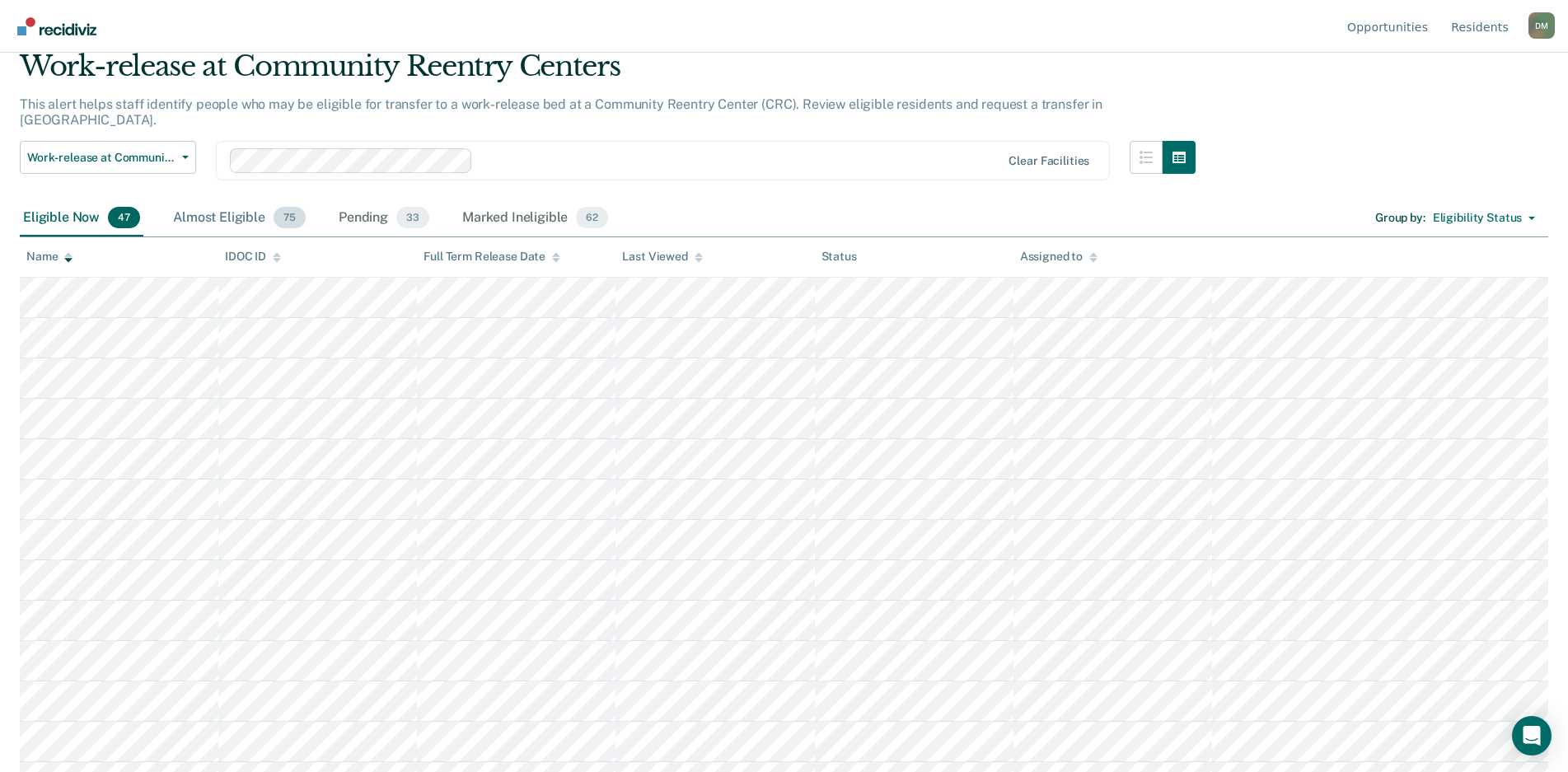
click at [243, 207] on div "Almost Eligible 75" at bounding box center [239, 218] width 139 height 36
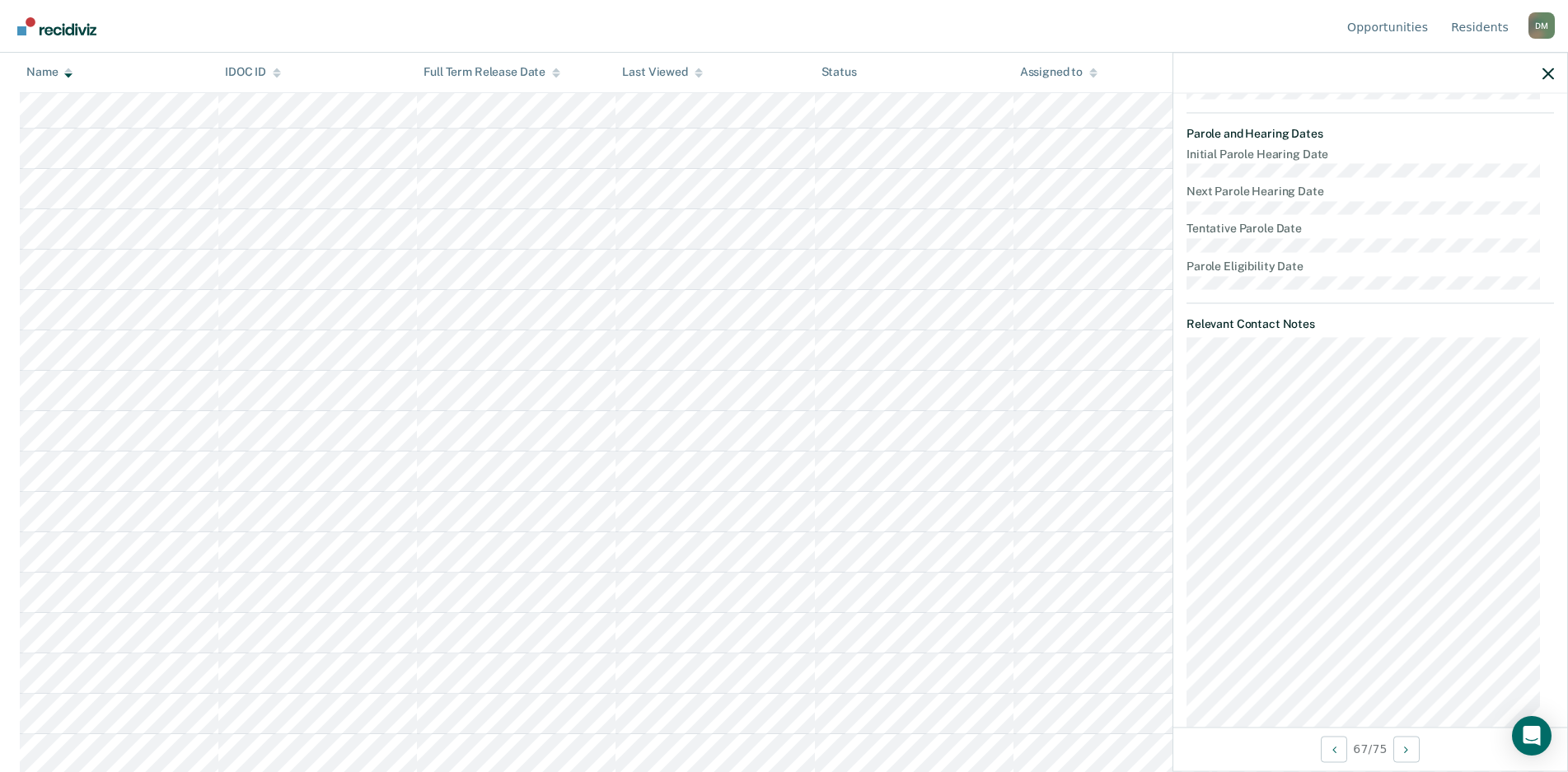
scroll to position [824, 0]
